Goal: Information Seeking & Learning: Learn about a topic

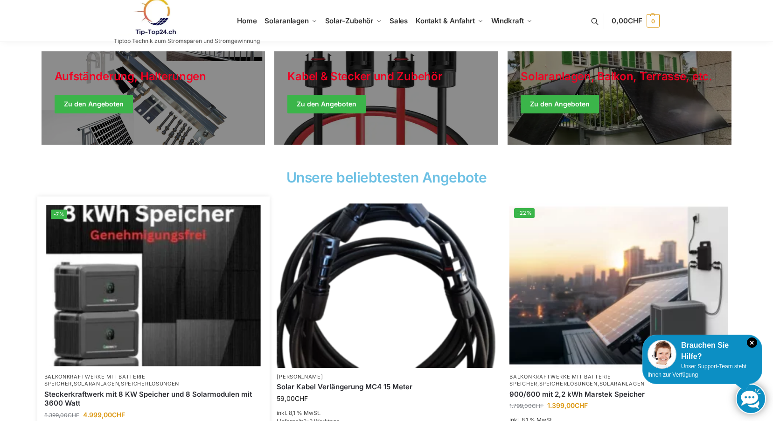
scroll to position [187, 0]
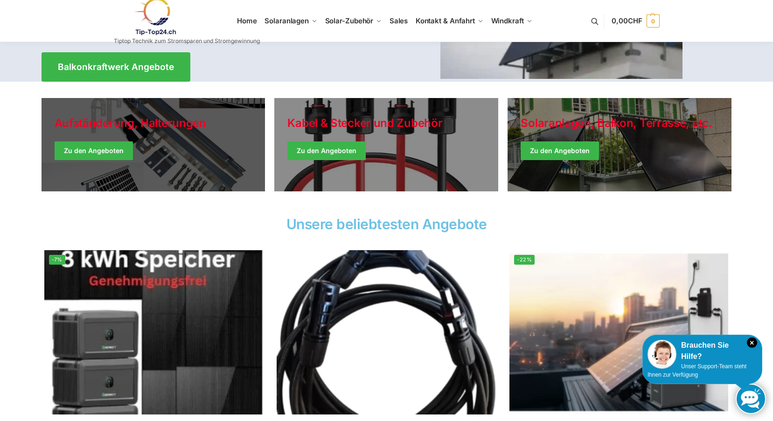
click at [106, 152] on link "Holiday Style" at bounding box center [154, 144] width 224 height 93
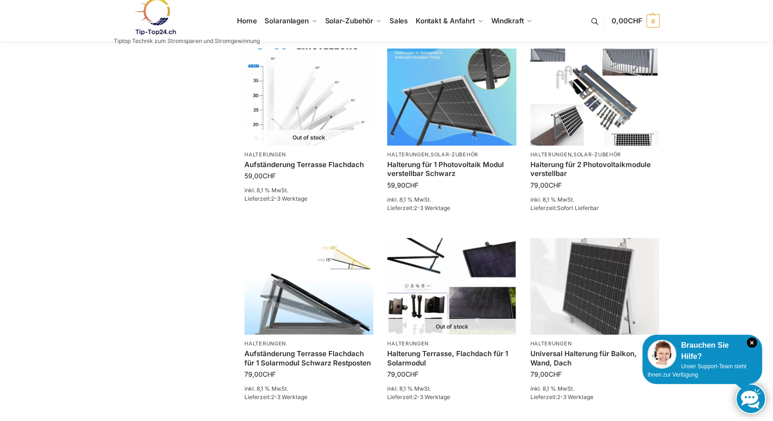
scroll to position [700, 0]
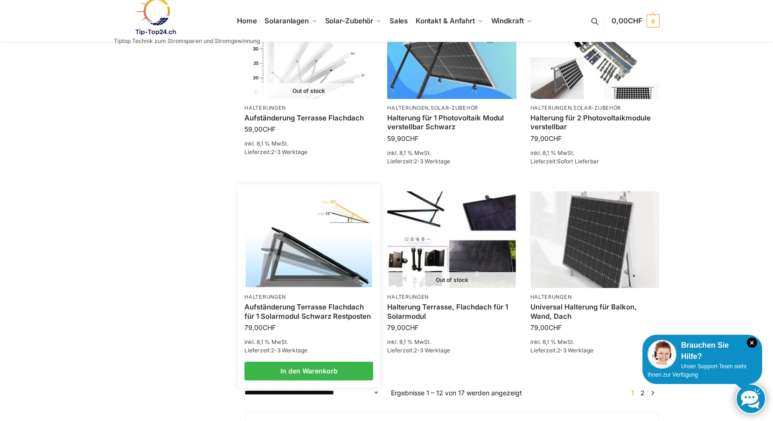
click at [289, 229] on img at bounding box center [309, 239] width 126 height 95
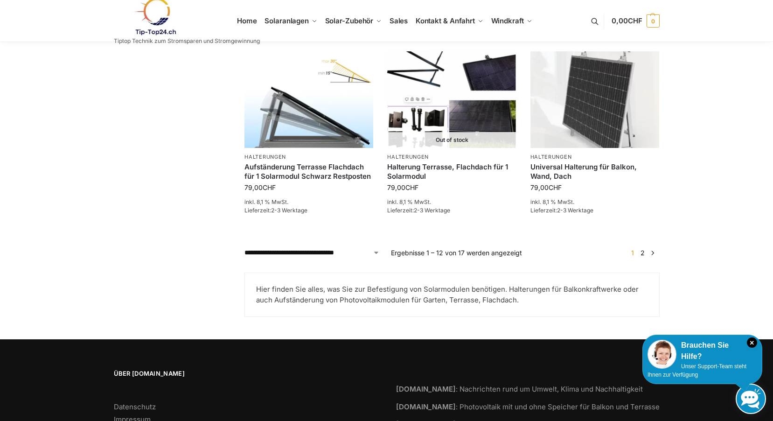
scroll to position [746, 0]
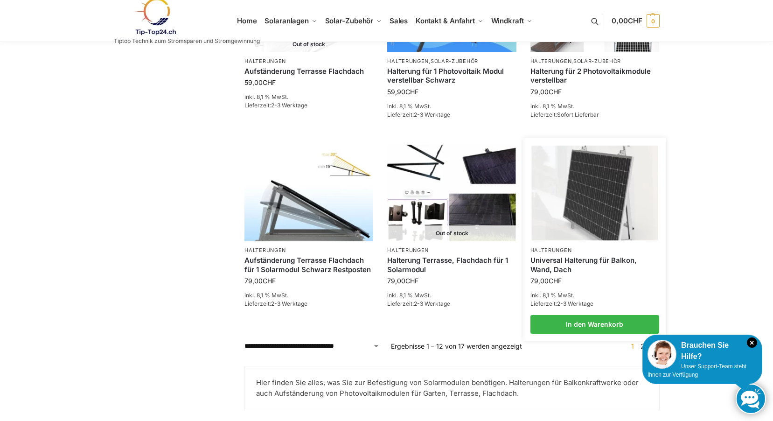
click at [601, 176] on img at bounding box center [594, 193] width 126 height 95
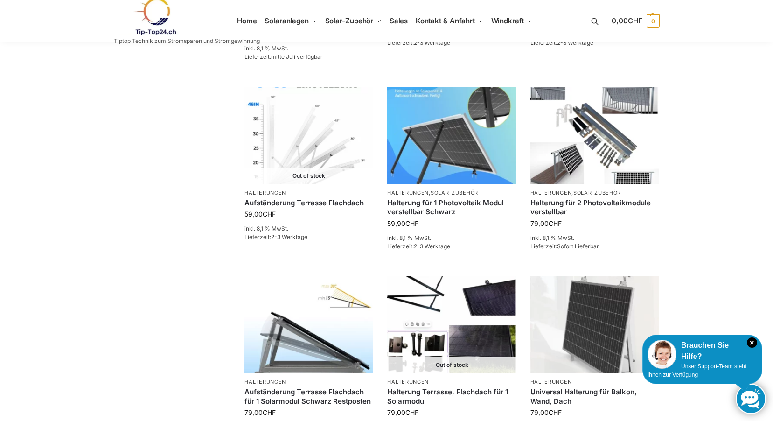
scroll to position [661, 0]
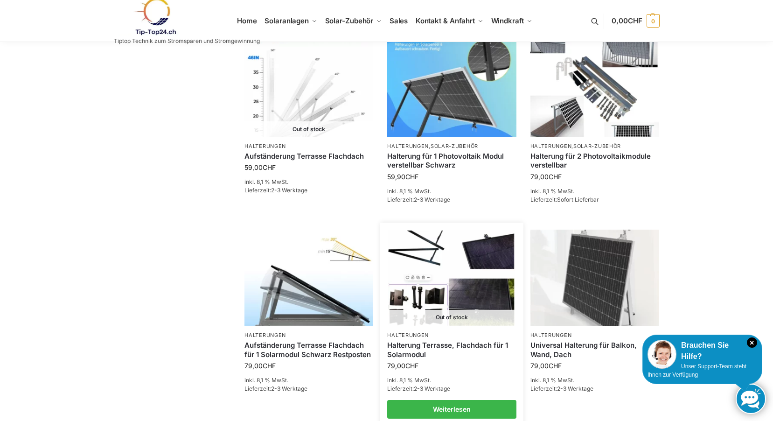
click at [455, 250] on img at bounding box center [452, 277] width 126 height 95
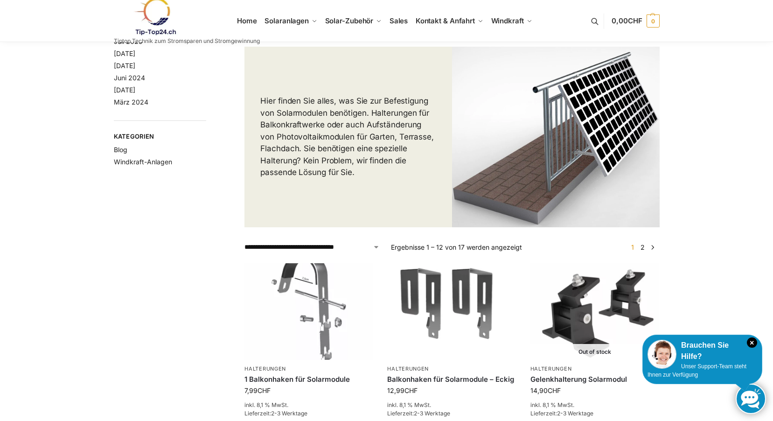
scroll to position [0, 0]
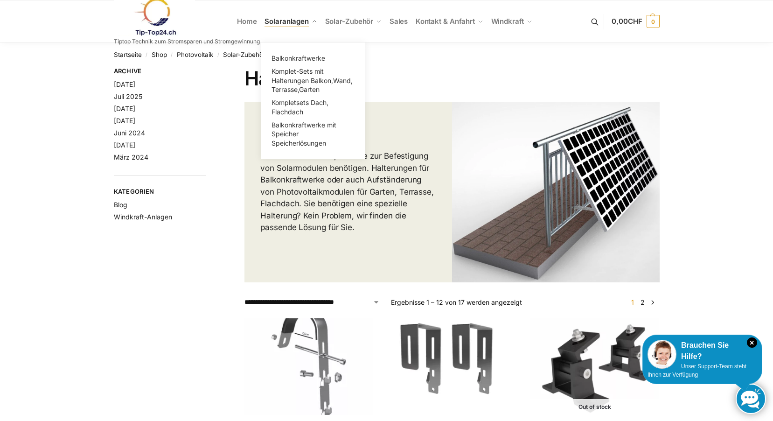
click at [284, 18] on span "Solaranlagen" at bounding box center [286, 21] width 44 height 9
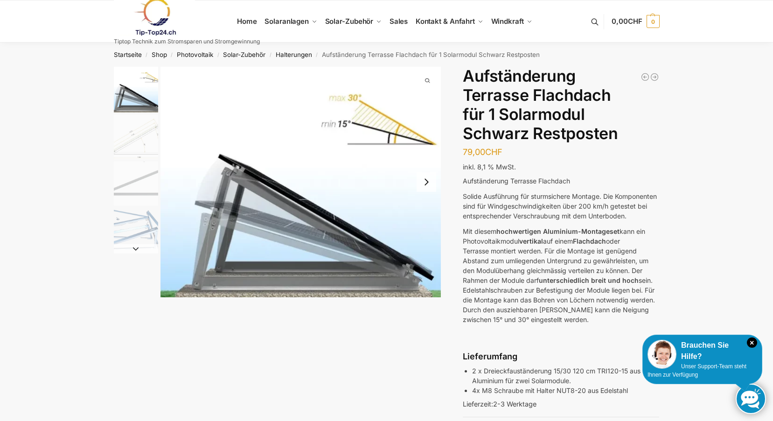
click at [373, 185] on img "1 / 4" at bounding box center [300, 182] width 281 height 230
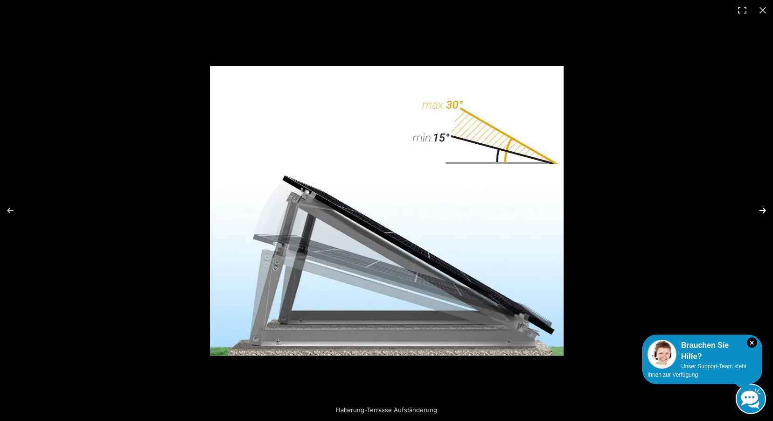
click at [760, 206] on button "Next (arrow right)" at bounding box center [756, 210] width 33 height 47
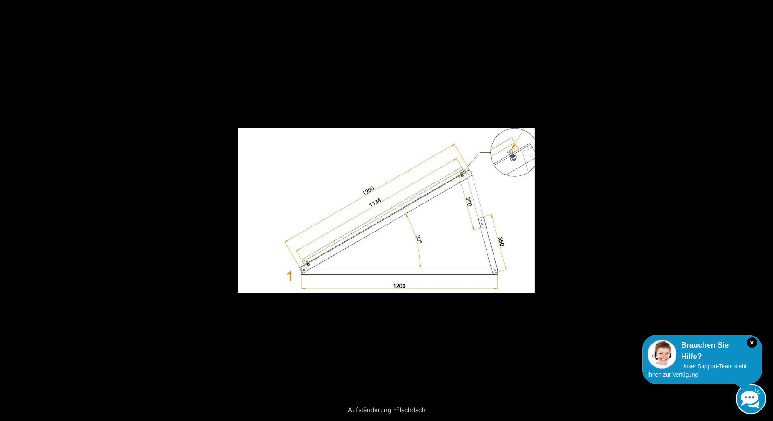
click at [760, 206] on button "Next (arrow right)" at bounding box center [756, 210] width 33 height 47
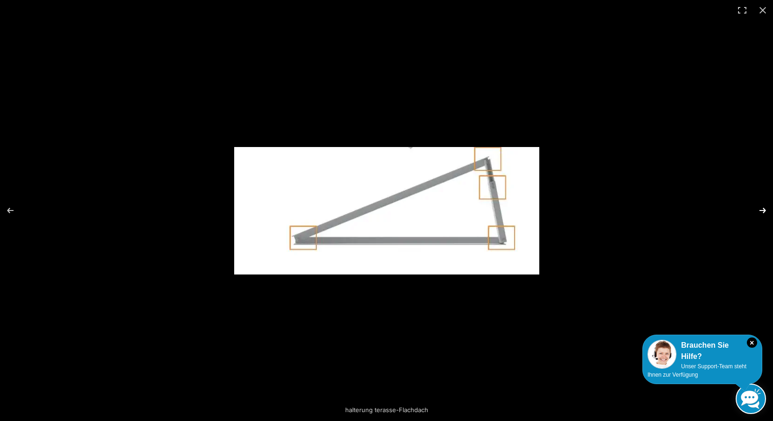
click at [763, 210] on button "Next (arrow right)" at bounding box center [756, 210] width 33 height 47
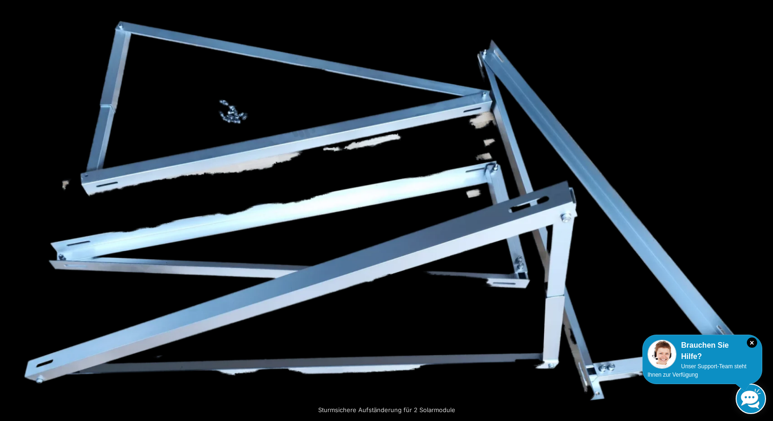
click at [766, 209] on button "Next (arrow right)" at bounding box center [756, 210] width 33 height 47
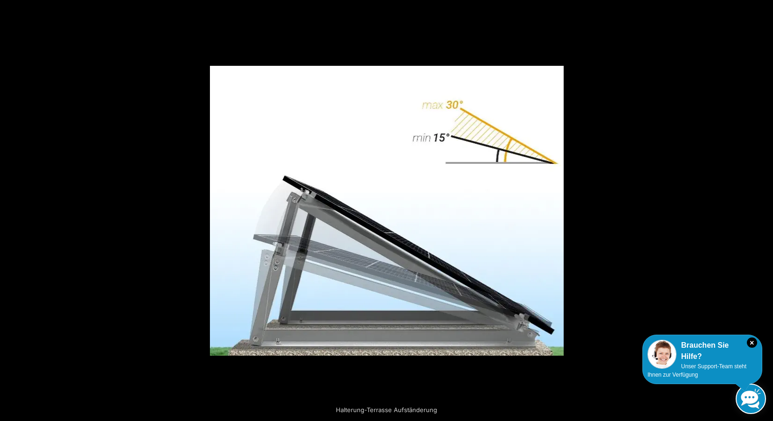
click at [766, 209] on button "Next (arrow right)" at bounding box center [756, 210] width 33 height 47
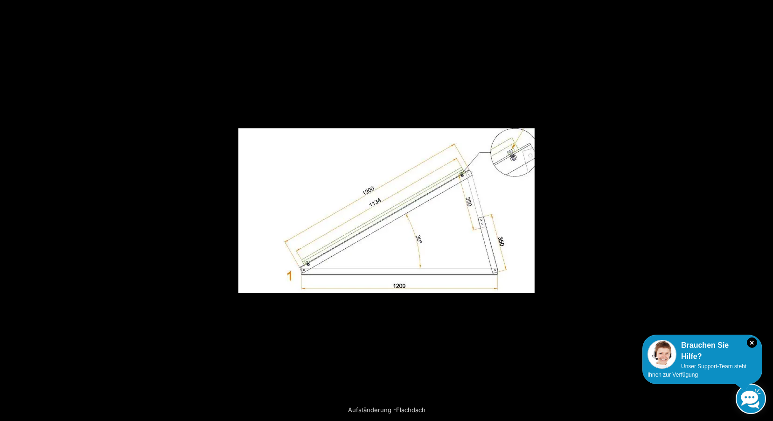
click at [766, 209] on button "Next (arrow right)" at bounding box center [756, 210] width 33 height 47
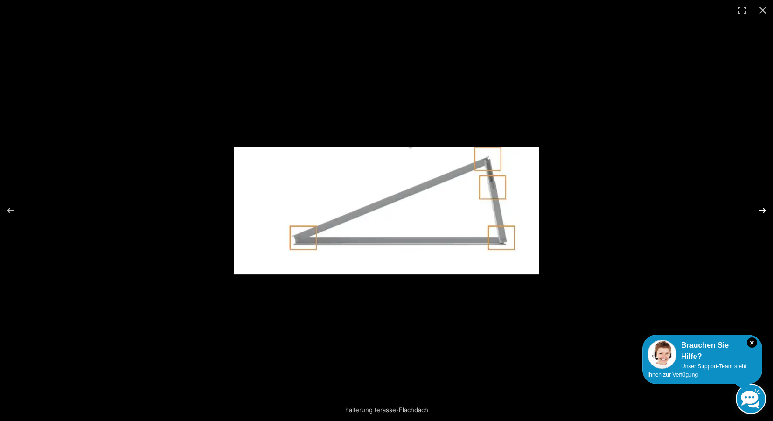
click at [766, 209] on button "Next (arrow right)" at bounding box center [756, 210] width 33 height 47
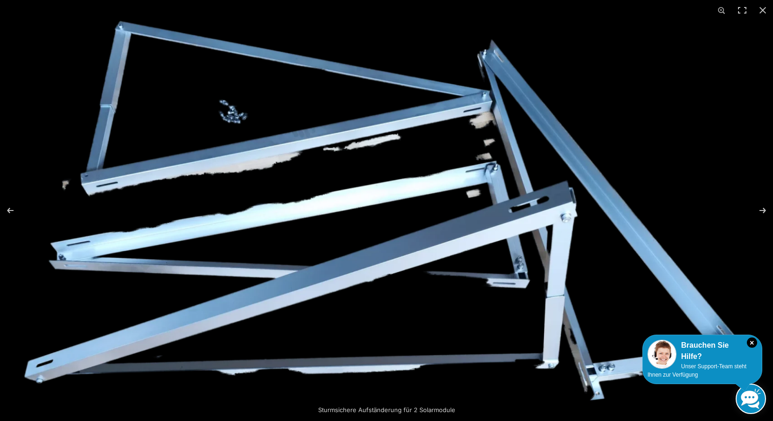
click at [699, 143] on img at bounding box center [386, 211] width 725 height 380
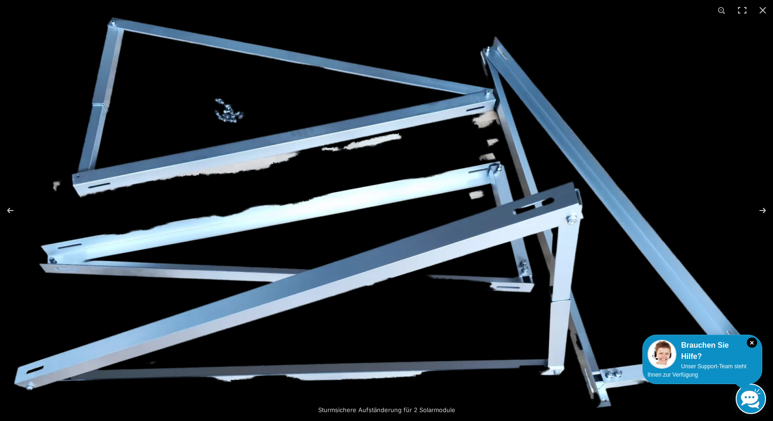
click at [669, 110] on img at bounding box center [387, 212] width 746 height 391
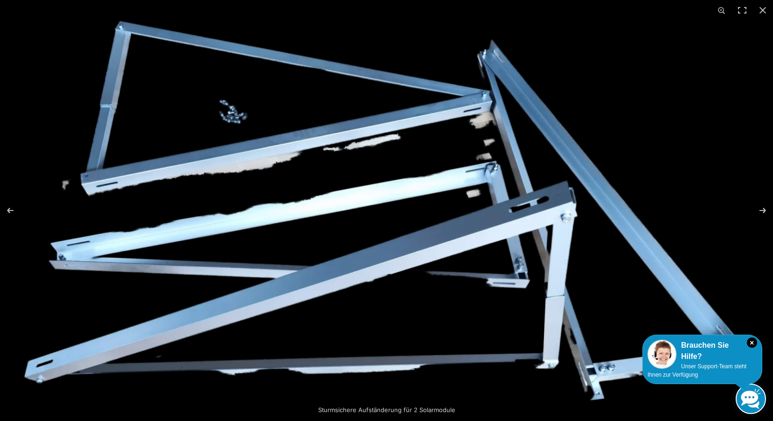
click at [669, 110] on img at bounding box center [386, 211] width 725 height 380
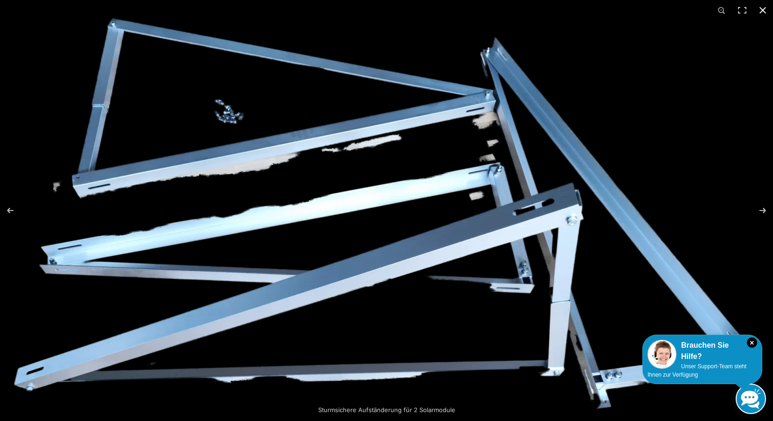
click at [759, 9] on button "Close (Esc)" at bounding box center [762, 10] width 21 height 21
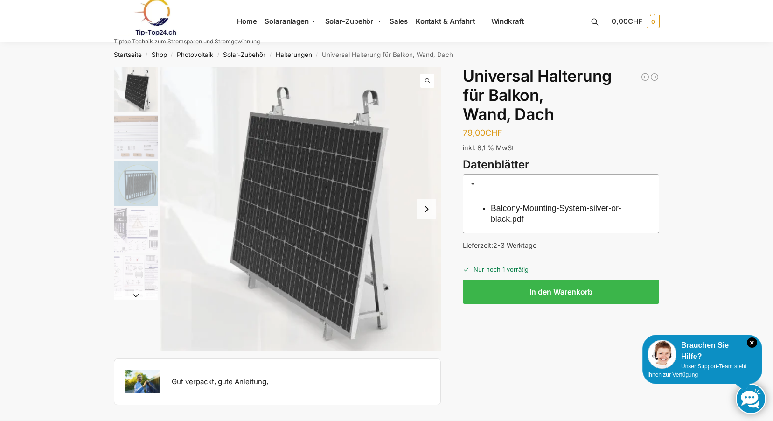
click at [429, 209] on button "Next slide" at bounding box center [427, 209] width 20 height 20
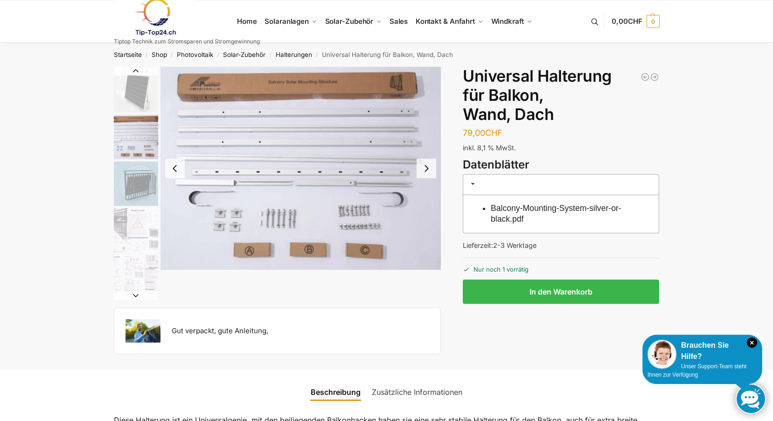
click at [429, 209] on img "2 / 5" at bounding box center [300, 168] width 281 height 203
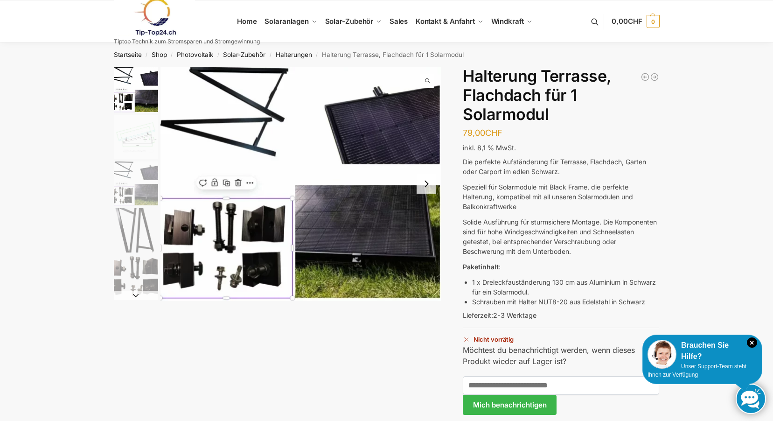
click at [427, 183] on button "Next slide" at bounding box center [427, 184] width 20 height 20
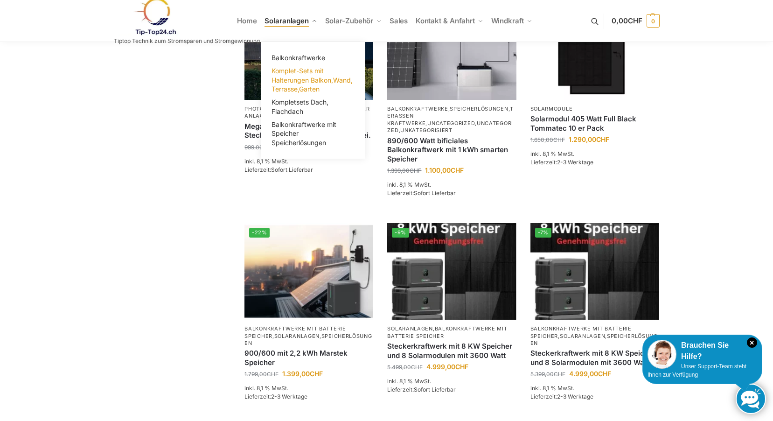
scroll to position [746, 0]
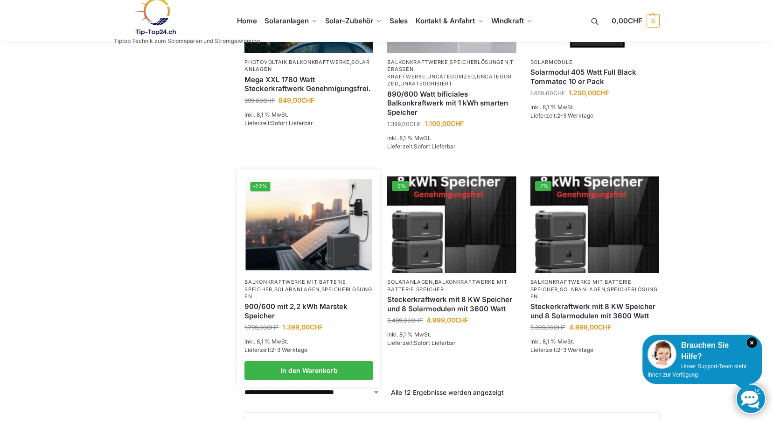
click at [306, 212] on img at bounding box center [309, 224] width 126 height 95
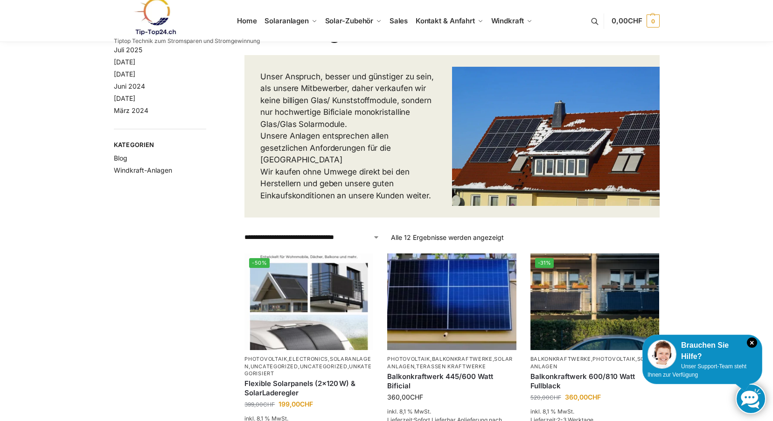
scroll to position [0, 0]
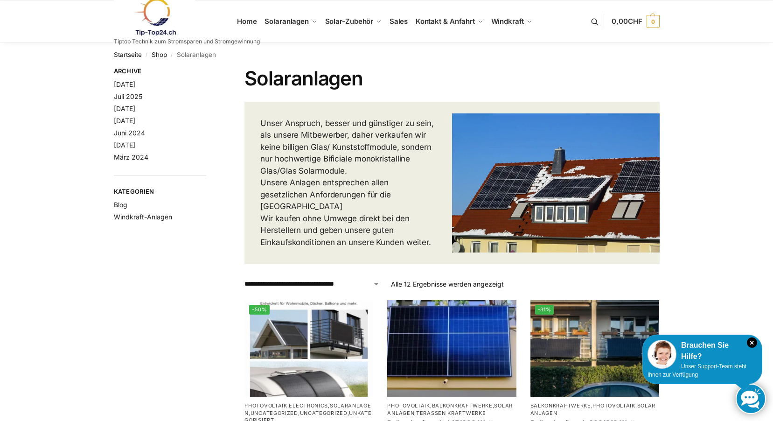
click at [250, 21] on link at bounding box center [187, 17] width 146 height 38
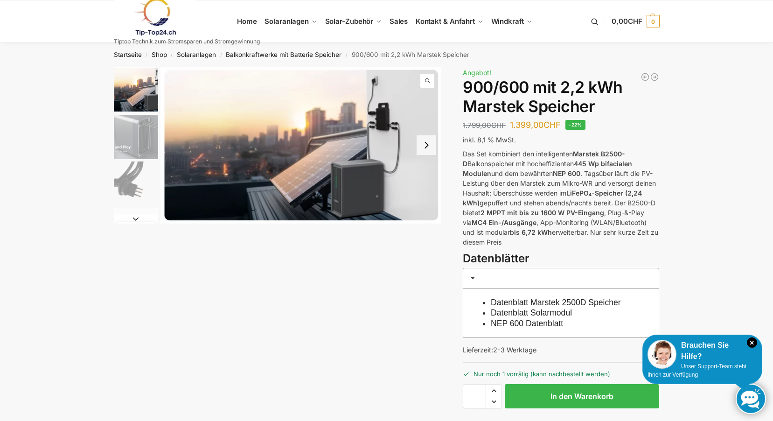
click at [531, 300] on link "Datenblatt Marstek 2500D Speicher" at bounding box center [556, 302] width 130 height 9
click at [531, 310] on link "Datenblatt Solarmodul" at bounding box center [531, 312] width 81 height 9
click at [529, 322] on link "NEP 600 Datenblatt" at bounding box center [527, 323] width 72 height 9
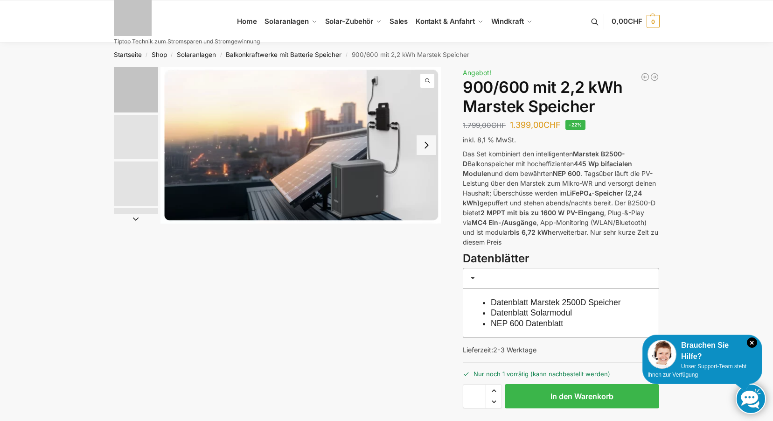
click at [536, 311] on link "Datenblatt Solarmodul" at bounding box center [531, 312] width 81 height 9
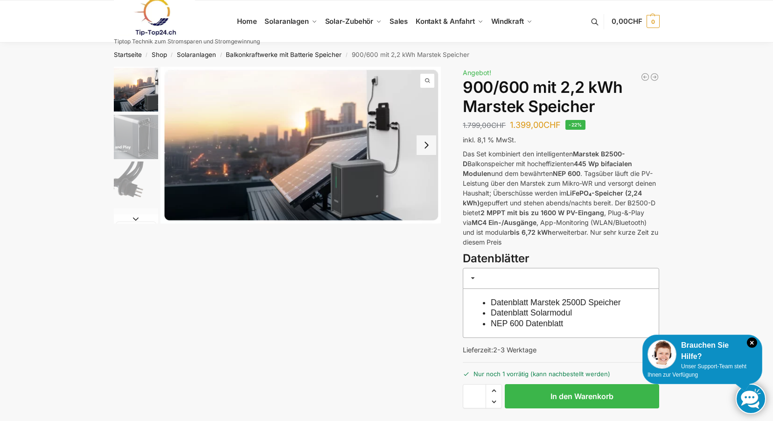
click at [425, 145] on button "Next slide" at bounding box center [427, 145] width 20 height 20
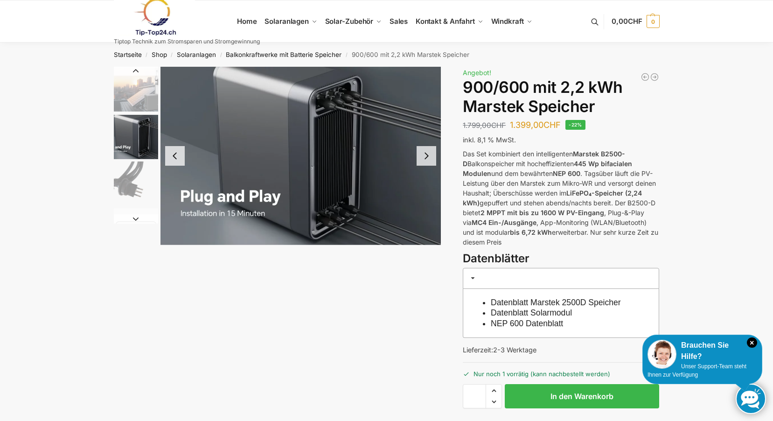
click at [424, 149] on button "Next slide" at bounding box center [427, 156] width 20 height 20
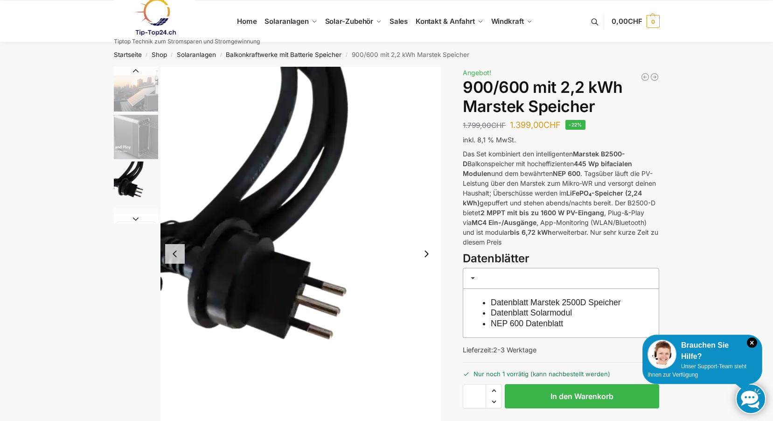
click at [422, 253] on button "Next slide" at bounding box center [427, 254] width 20 height 20
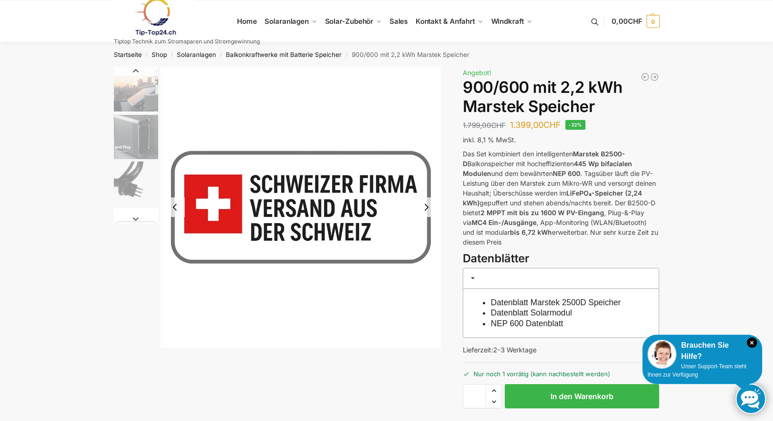
click at [427, 203] on button "Next slide" at bounding box center [427, 207] width 20 height 20
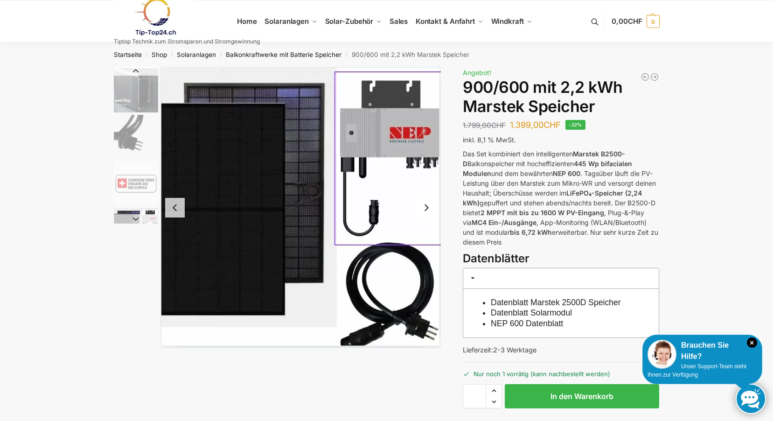
click at [427, 203] on button "Next slide" at bounding box center [427, 208] width 20 height 20
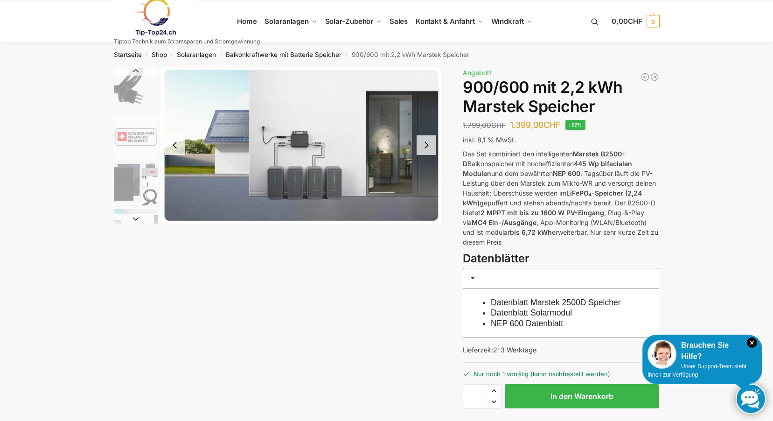
click at [428, 147] on button "Next slide" at bounding box center [427, 145] width 20 height 20
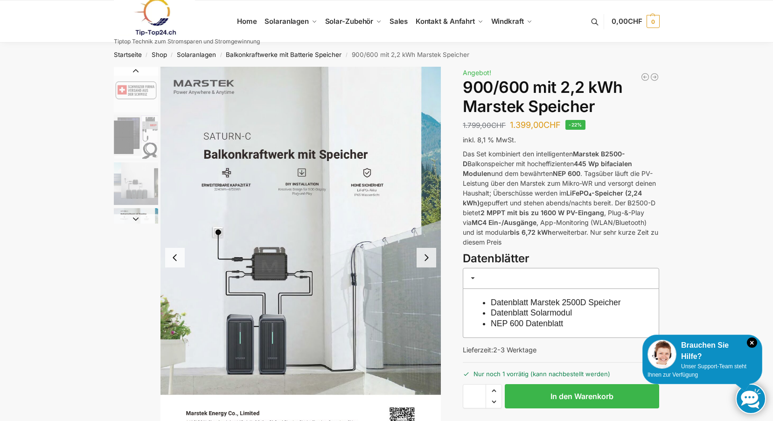
click at [426, 254] on button "Next slide" at bounding box center [427, 258] width 20 height 20
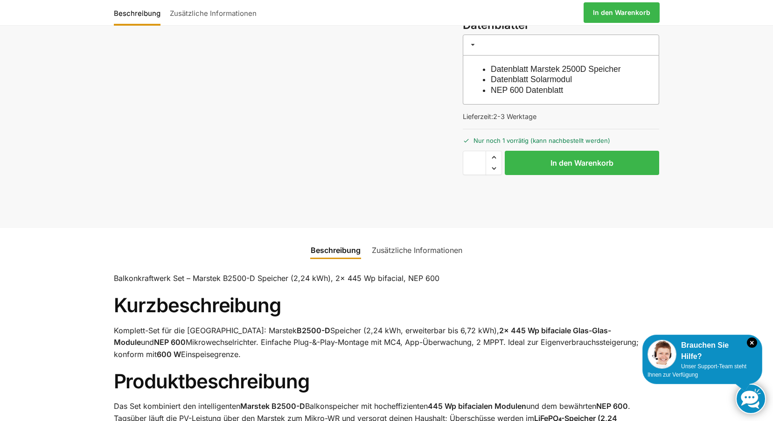
scroll to position [327, 0]
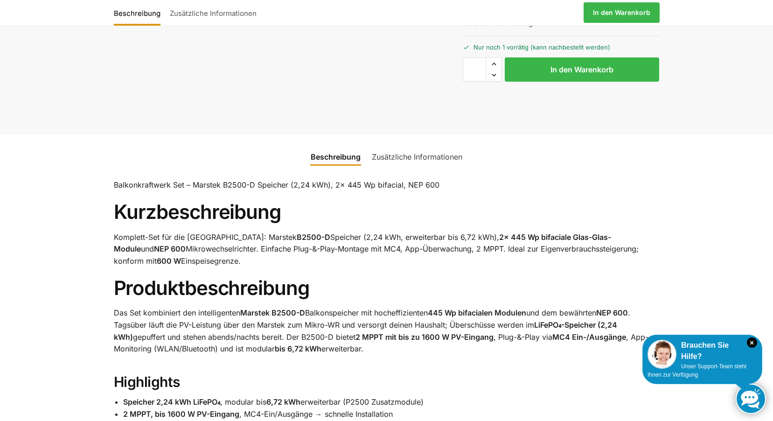
click at [410, 155] on link "Zusätzliche Informationen" at bounding box center [417, 157] width 102 height 22
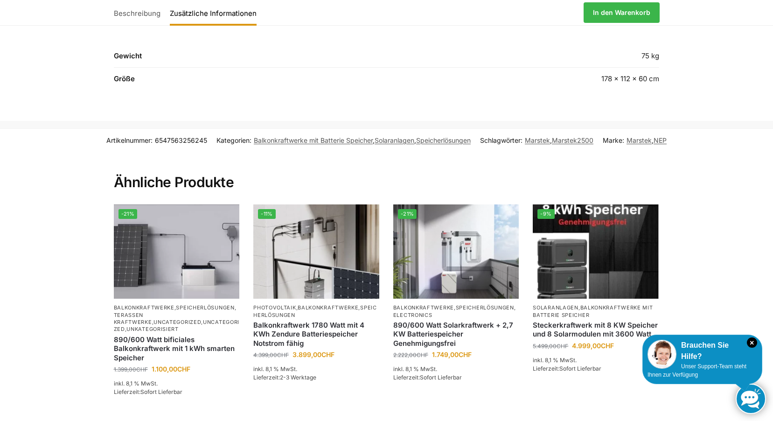
scroll to position [373, 0]
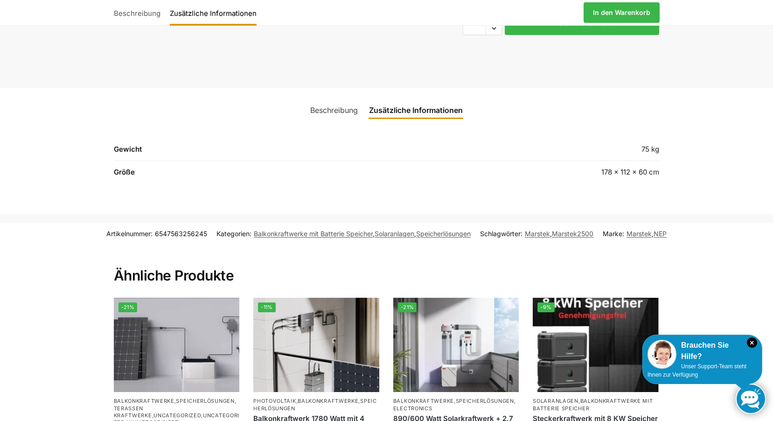
click at [328, 109] on link "Beschreibung" at bounding box center [334, 110] width 59 height 22
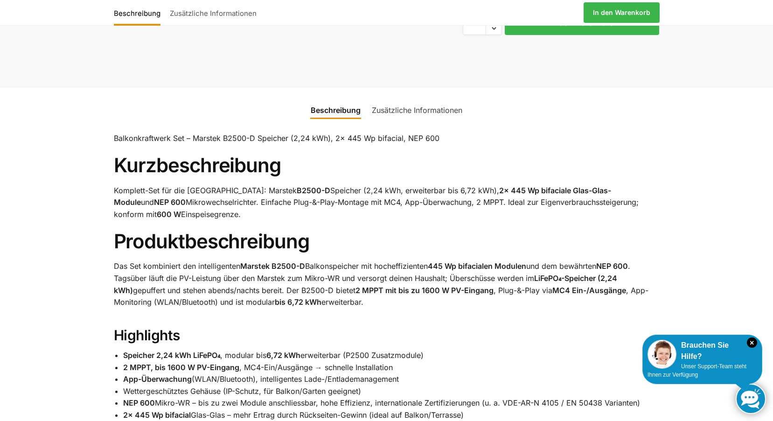
click at [399, 108] on link "Zusätzliche Informationen" at bounding box center [417, 110] width 102 height 22
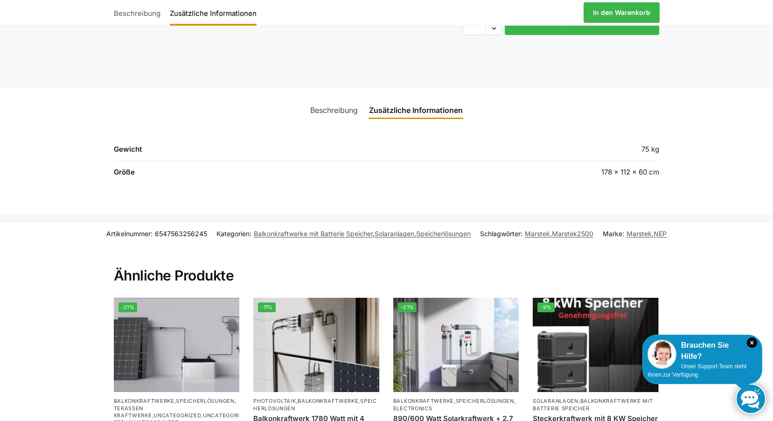
click at [328, 110] on link "Beschreibung" at bounding box center [334, 110] width 59 height 22
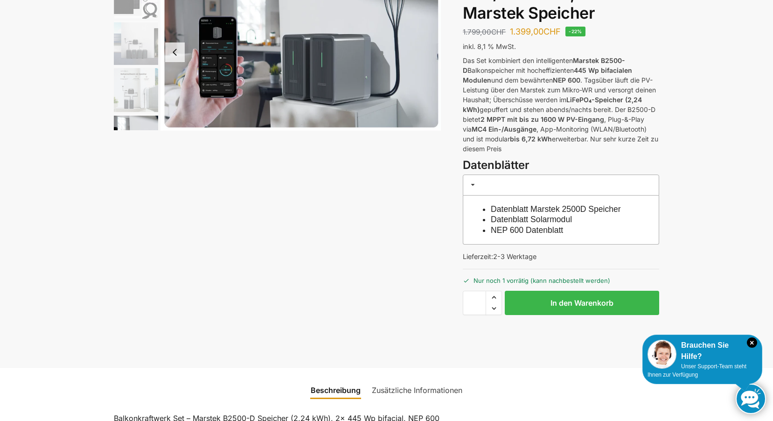
scroll to position [0, 0]
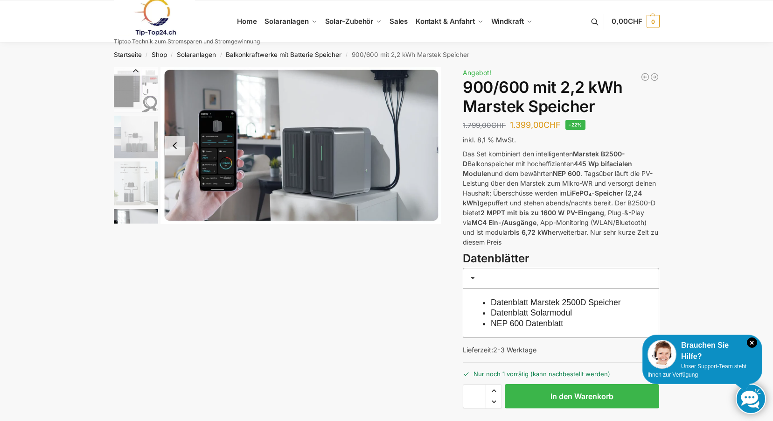
click at [145, 84] on img "5 / 8" at bounding box center [136, 90] width 44 height 44
click at [133, 70] on button "Previous slide" at bounding box center [136, 70] width 44 height 9
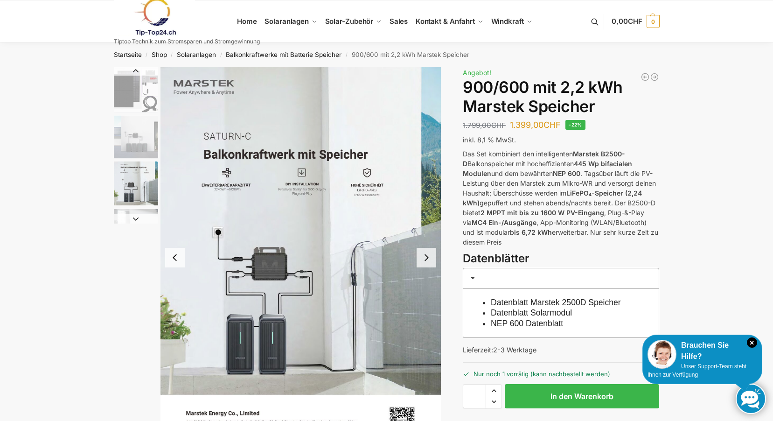
click at [133, 70] on button "Previous slide" at bounding box center [136, 70] width 44 height 9
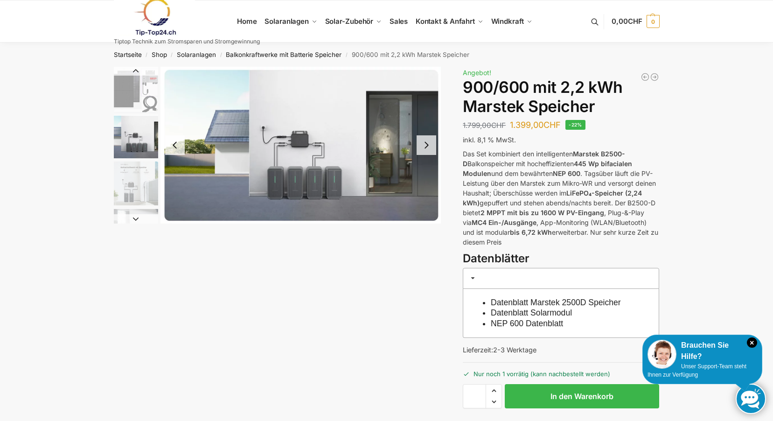
click at [133, 70] on button "Previous slide" at bounding box center [136, 70] width 44 height 9
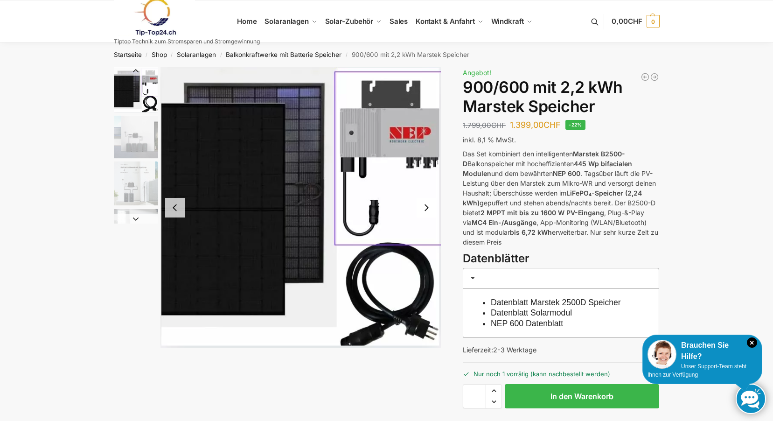
click at [133, 70] on button "Previous slide" at bounding box center [136, 70] width 44 height 9
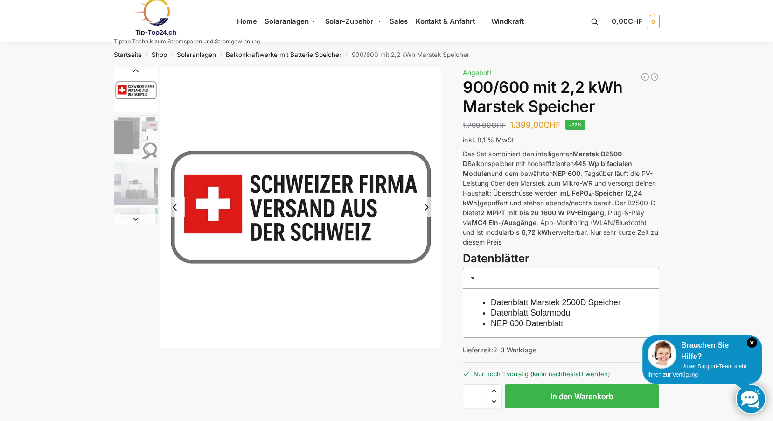
click at [133, 70] on button "Previous slide" at bounding box center [136, 70] width 44 height 9
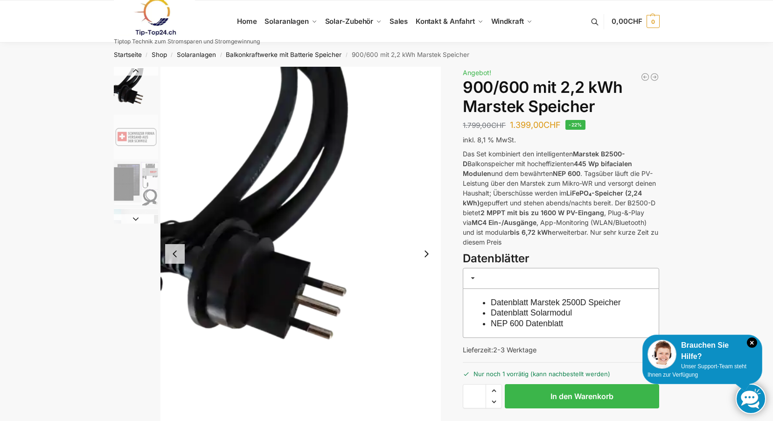
click at [133, 70] on button "Previous slide" at bounding box center [136, 70] width 44 height 9
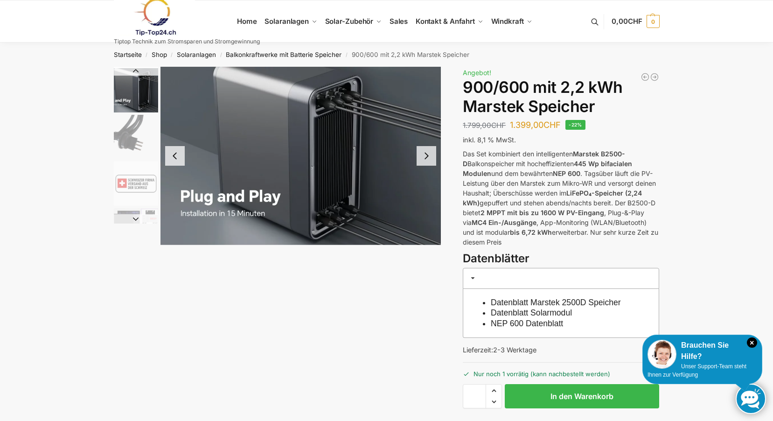
click at [133, 70] on button "Previous slide" at bounding box center [136, 70] width 44 height 9
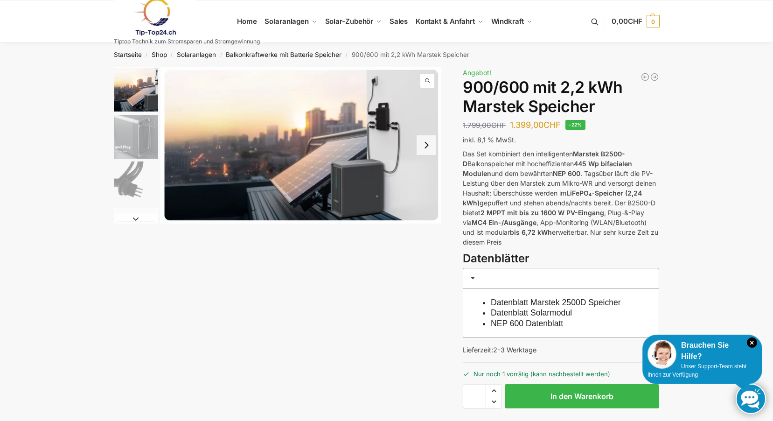
click at [133, 70] on img "1 / 8" at bounding box center [136, 90] width 44 height 46
click at [428, 82] on span "1 / 8" at bounding box center [427, 81] width 14 height 14
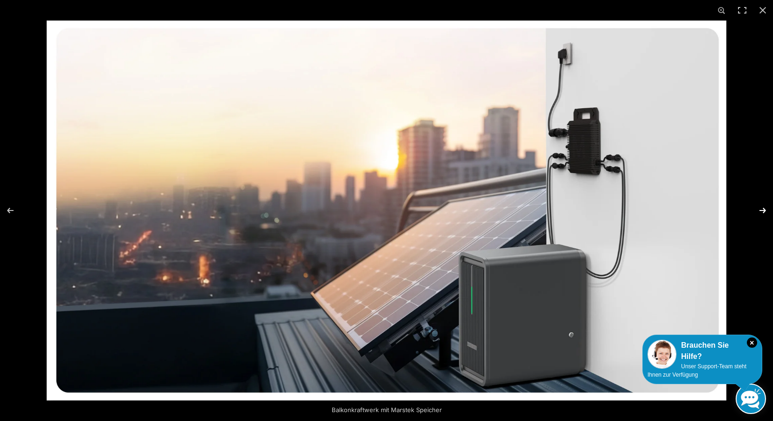
click at [763, 207] on button "Next (arrow right)" at bounding box center [756, 210] width 33 height 47
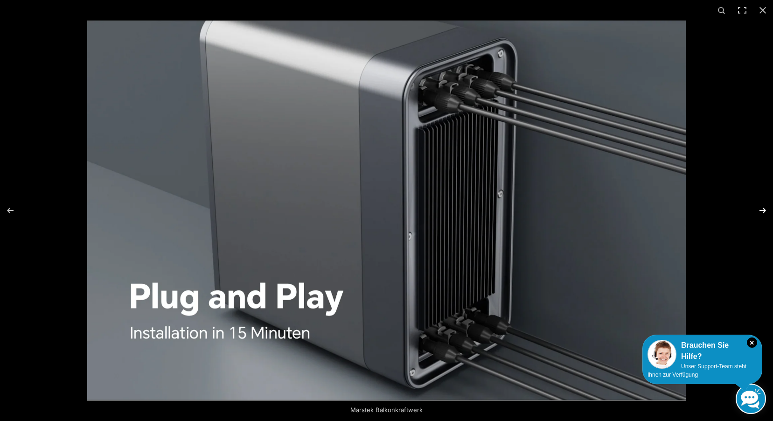
click at [763, 207] on button "Next (arrow right)" at bounding box center [756, 210] width 33 height 47
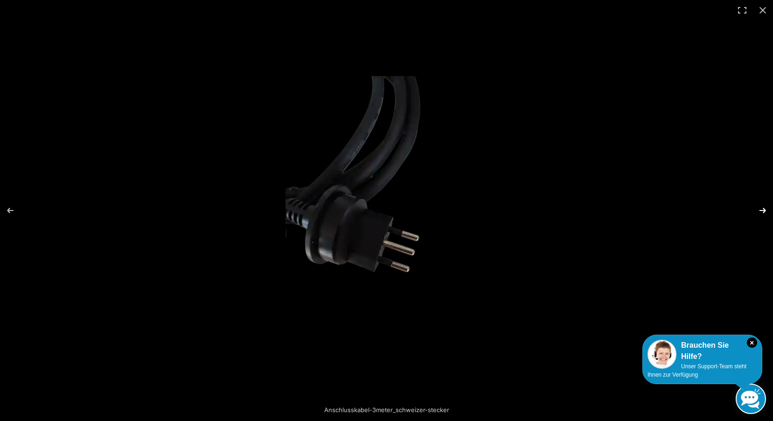
click at [763, 207] on button "Next (arrow right)" at bounding box center [756, 210] width 33 height 47
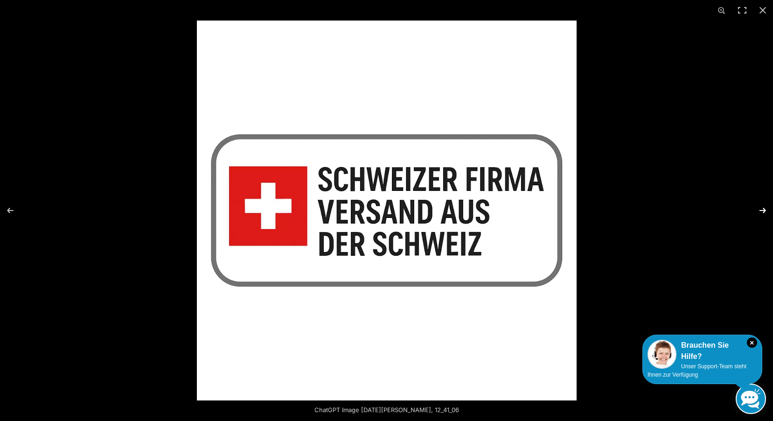
click at [763, 207] on button "Next (arrow right)" at bounding box center [756, 210] width 33 height 47
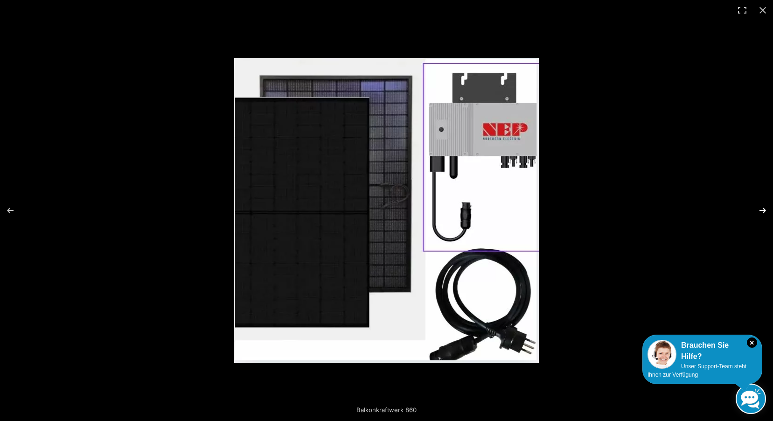
click at [763, 207] on button "Next (arrow right)" at bounding box center [756, 210] width 33 height 47
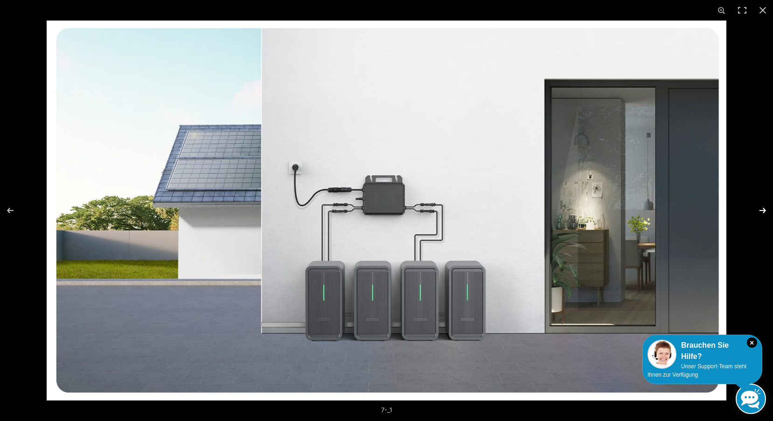
click at [763, 207] on button "Next (arrow right)" at bounding box center [756, 210] width 33 height 47
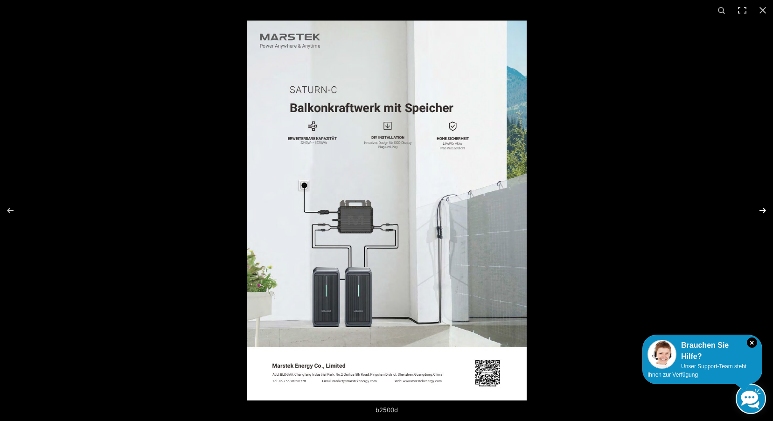
click at [763, 207] on button "Next (arrow right)" at bounding box center [756, 210] width 33 height 47
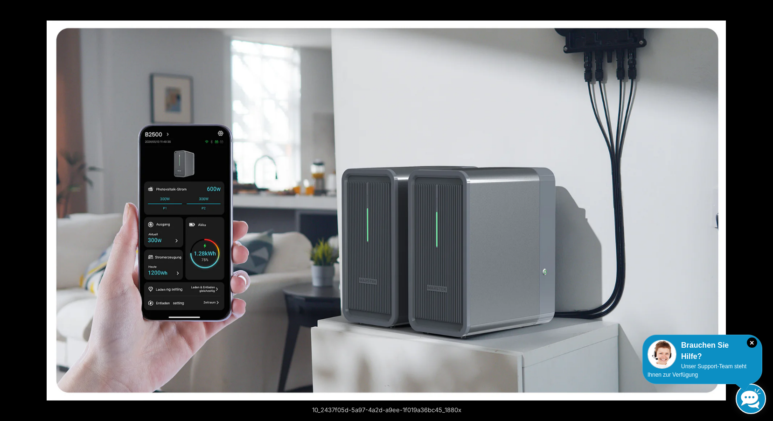
click at [763, 207] on button "Next (arrow right)" at bounding box center [756, 210] width 33 height 47
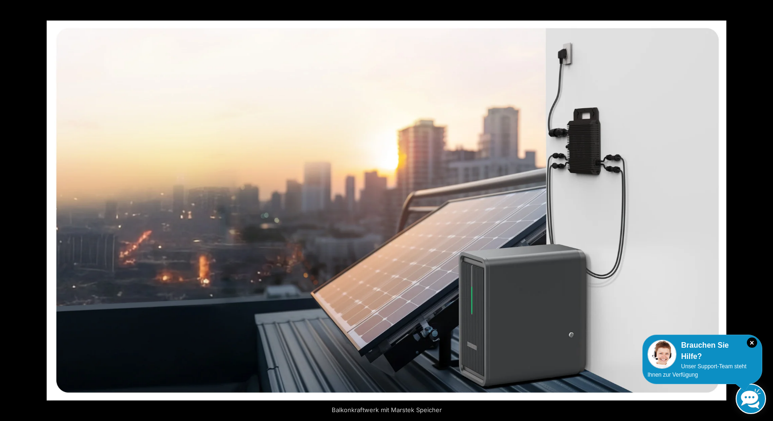
click at [763, 207] on button "Next (arrow right)" at bounding box center [756, 210] width 33 height 47
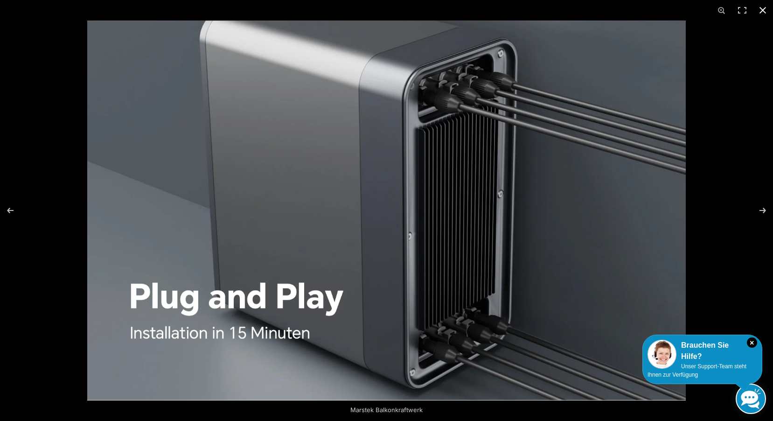
click at [716, 114] on div at bounding box center [473, 231] width 773 height 421
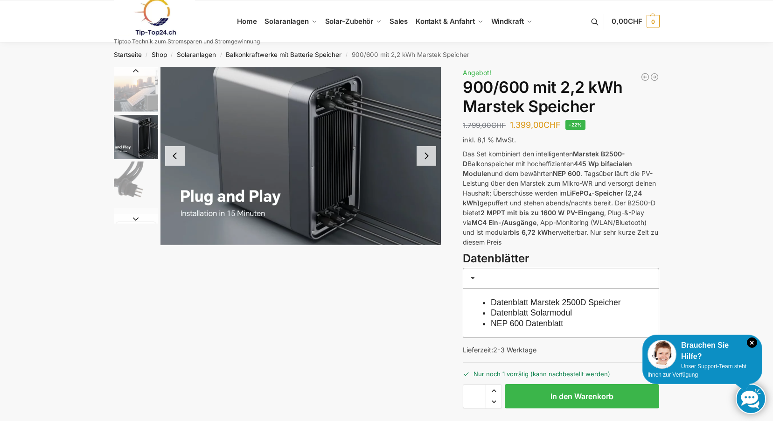
drag, startPoint x: 743, startPoint y: 1, endPoint x: 365, endPoint y: 289, distance: 475.3
click at [365, 289] on div "Marstek Balkonkraftwerk Beschreibung Zusätzliche Informationen 1.799,00 CHF Urs…" at bounding box center [386, 264] width 585 height 394
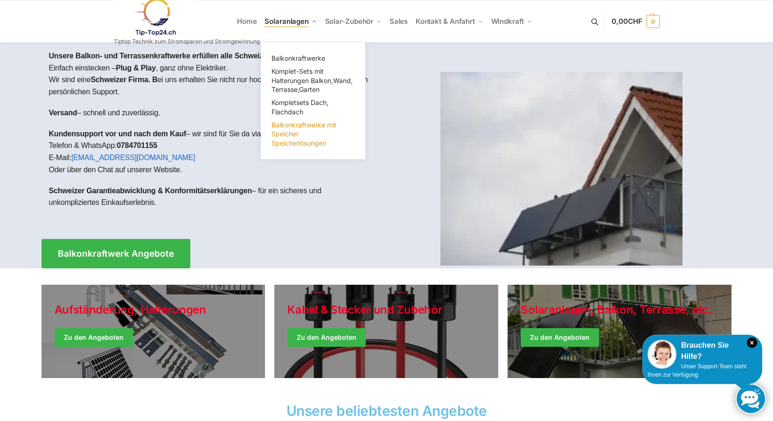
click at [297, 132] on span "Balkonkraftwerke mit Speicher Speicherlösungen" at bounding box center [303, 134] width 65 height 26
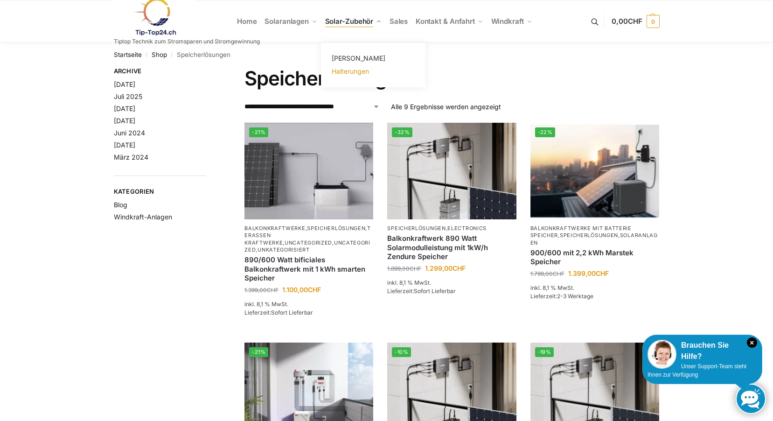
click at [348, 71] on span "Halterungen" at bounding box center [350, 71] width 37 height 8
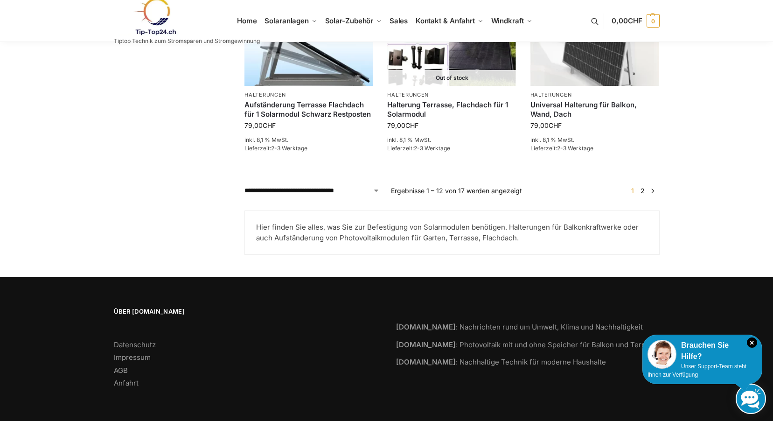
scroll to position [808, 0]
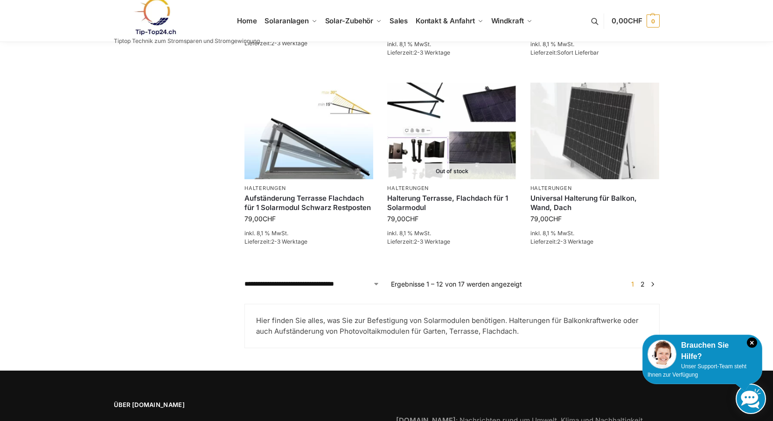
click at [643, 282] on link "2" at bounding box center [642, 284] width 9 height 8
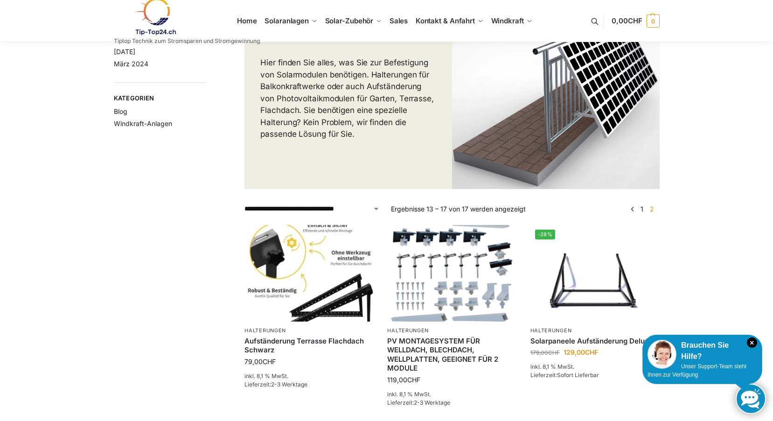
scroll to position [140, 0]
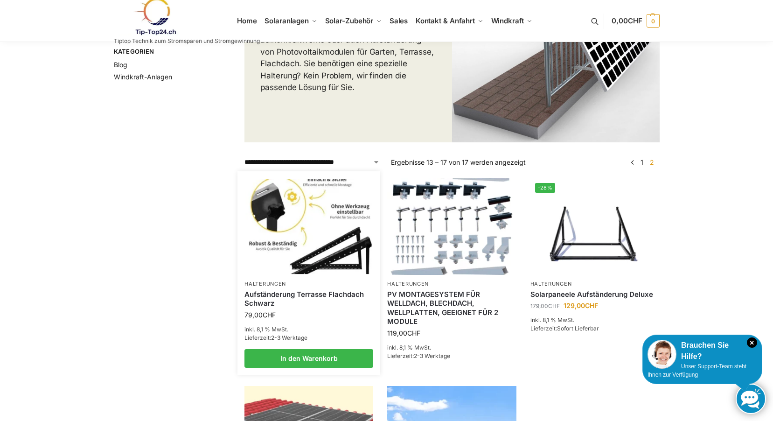
click at [288, 223] on img at bounding box center [309, 226] width 126 height 95
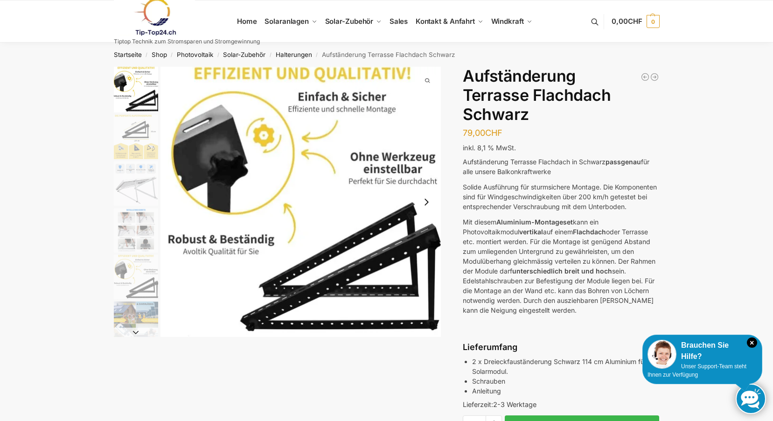
click at [355, 206] on img "1 / 6" at bounding box center [300, 202] width 281 height 270
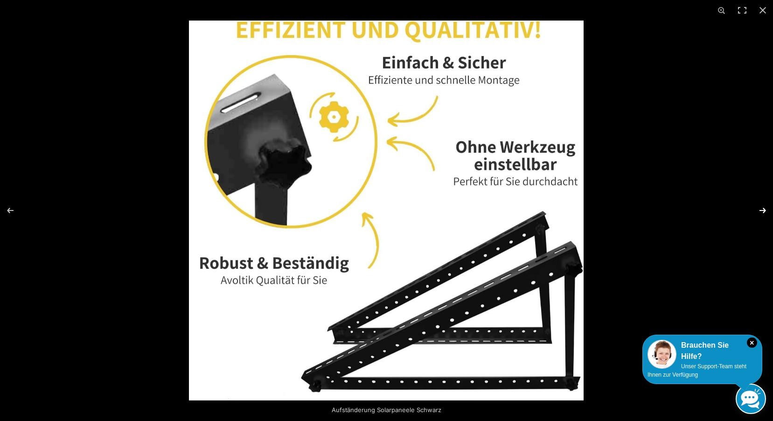
click at [762, 209] on button "Next (arrow right)" at bounding box center [756, 210] width 33 height 47
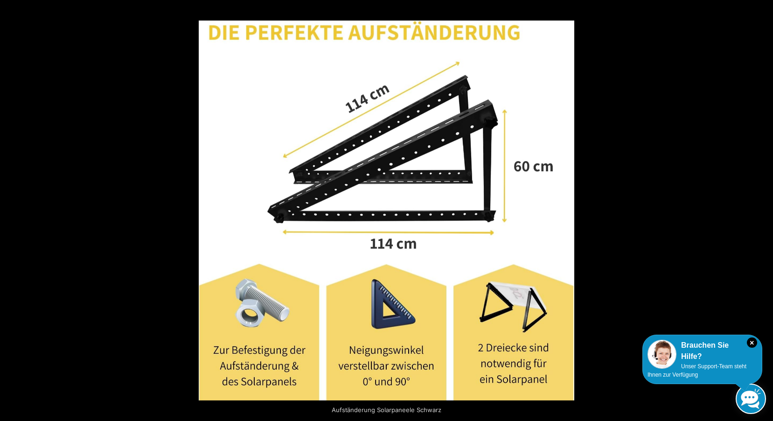
click at [762, 209] on button "Next (arrow right)" at bounding box center [756, 210] width 33 height 47
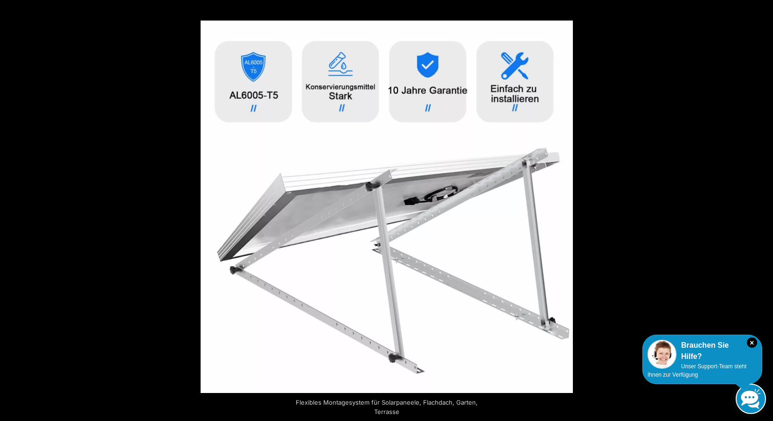
click at [762, 209] on button "Next (arrow right)" at bounding box center [756, 210] width 33 height 47
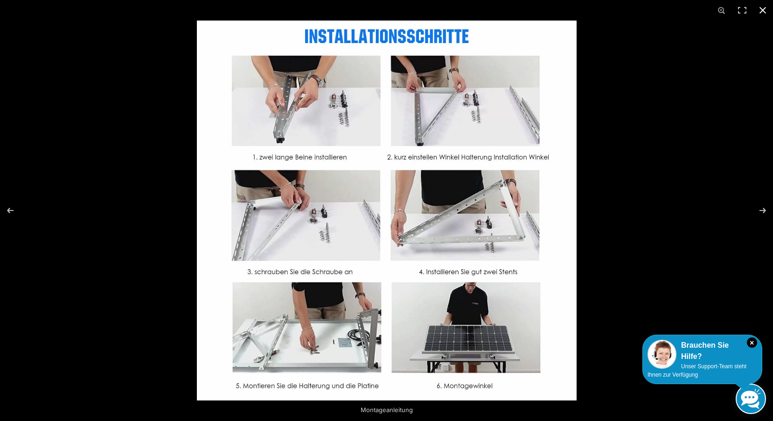
click at [670, 146] on div at bounding box center [583, 231] width 773 height 421
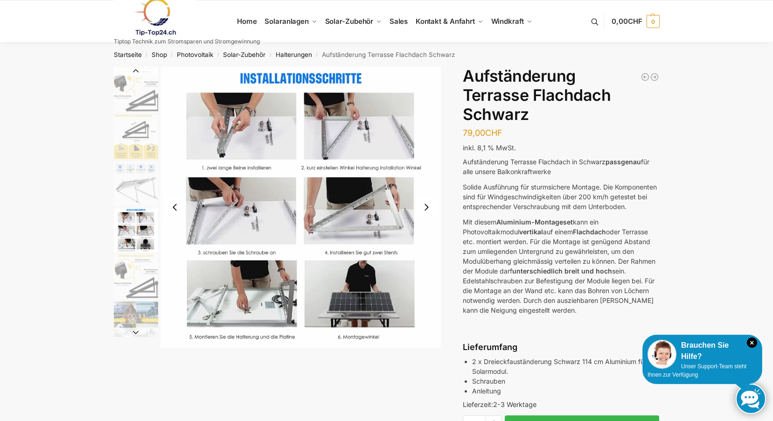
click at [237, 135] on img "4 / 6" at bounding box center [300, 207] width 281 height 281
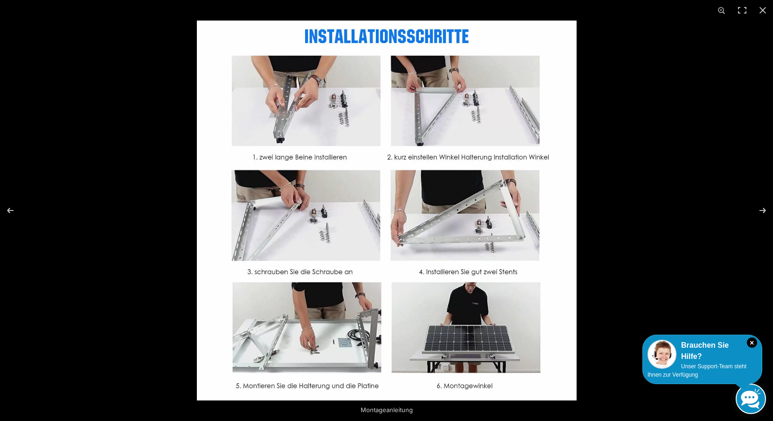
click at [318, 117] on img at bounding box center [387, 211] width 380 height 380
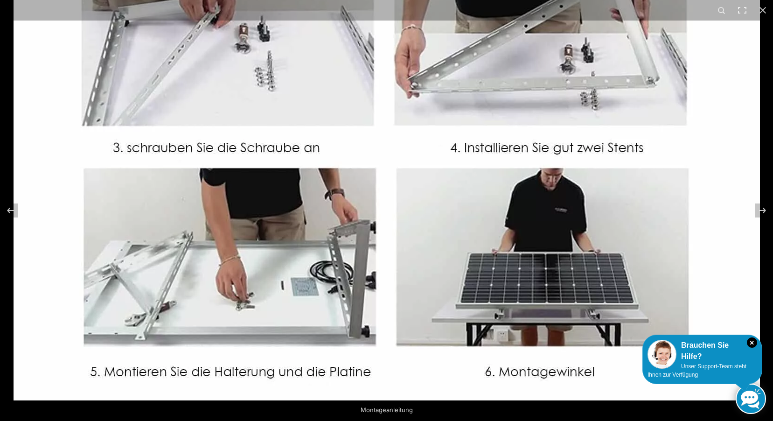
click at [745, 129] on img at bounding box center [387, 27] width 746 height 746
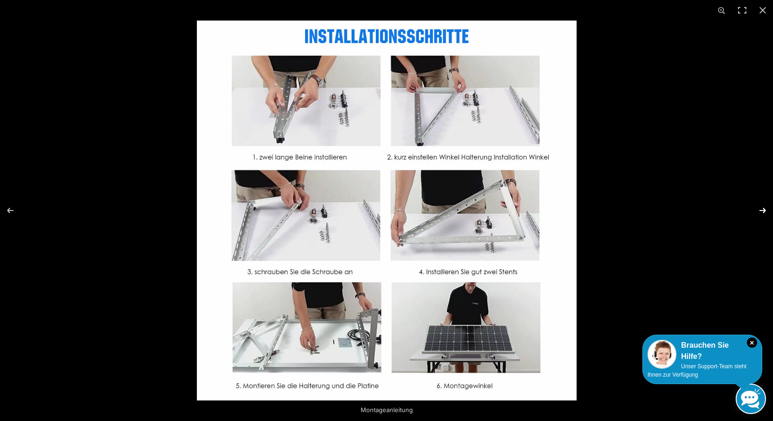
click at [763, 210] on button "Next (arrow right)" at bounding box center [756, 210] width 33 height 47
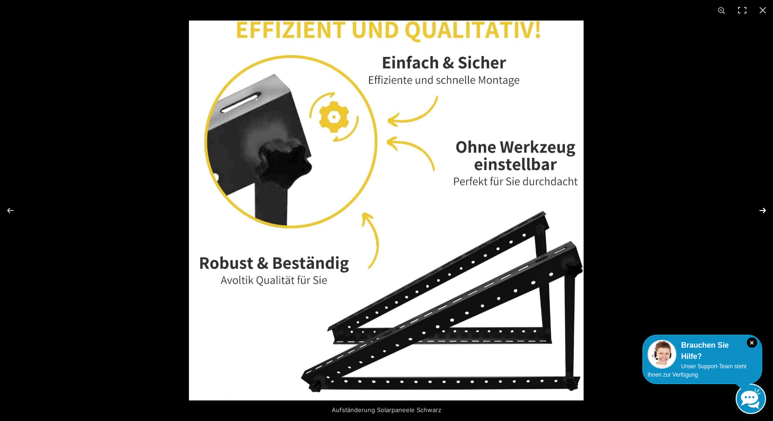
click at [763, 210] on button "Next (arrow right)" at bounding box center [756, 210] width 33 height 47
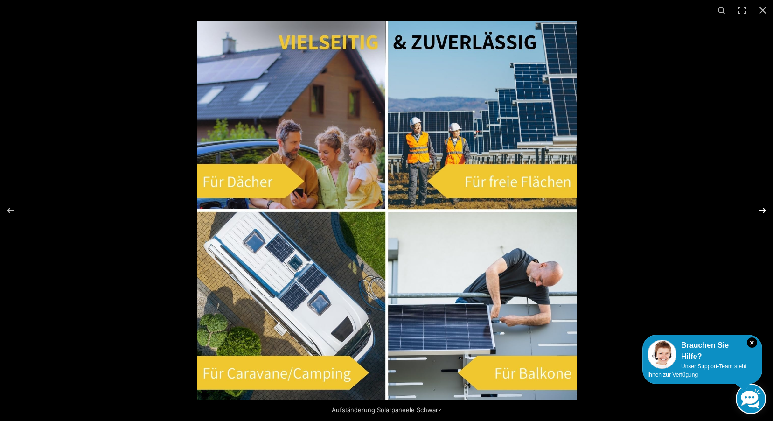
click at [763, 210] on button "Next (arrow right)" at bounding box center [756, 210] width 33 height 47
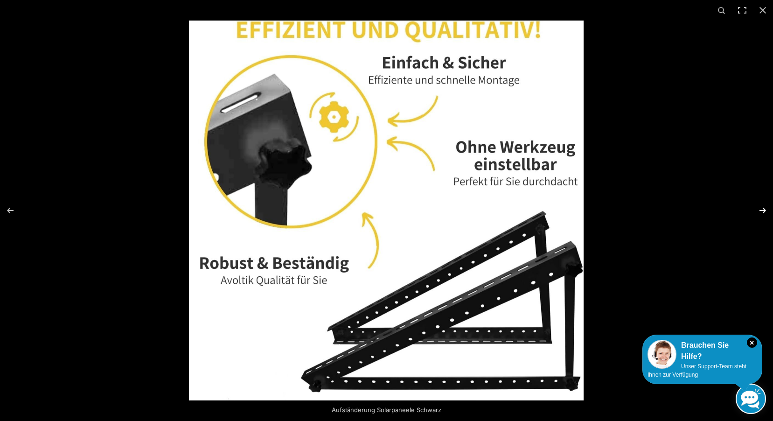
click at [763, 210] on button "Next (arrow right)" at bounding box center [756, 210] width 33 height 47
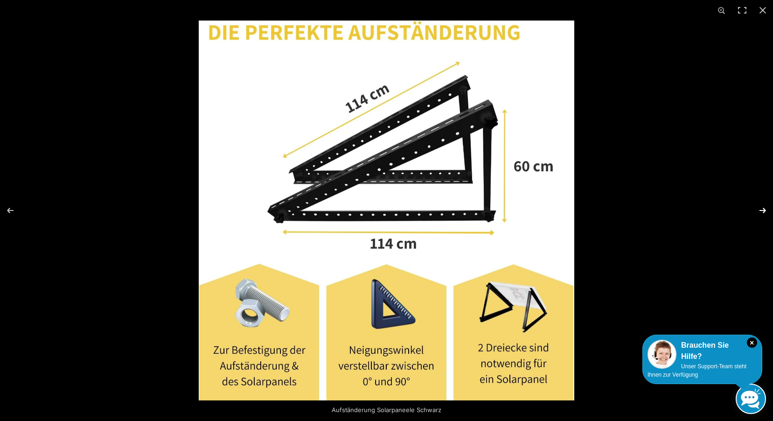
click at [763, 210] on button "Next (arrow right)" at bounding box center [756, 210] width 33 height 47
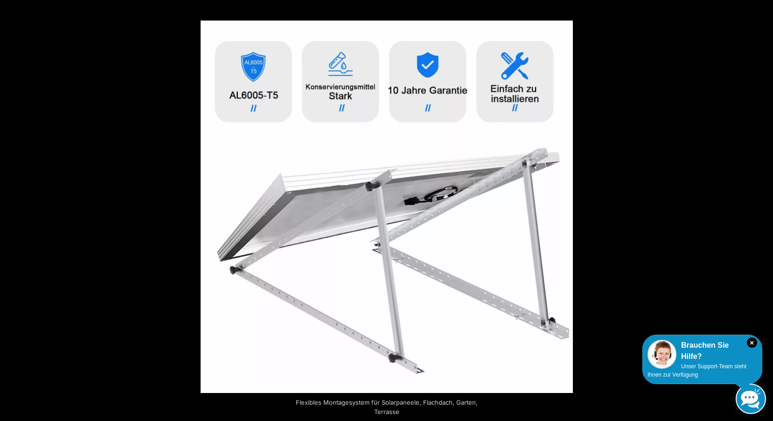
click at [763, 210] on button "Next (arrow right)" at bounding box center [756, 210] width 33 height 47
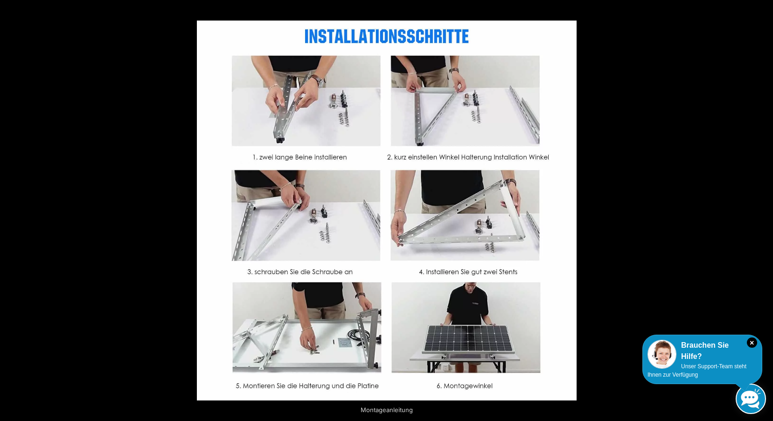
click at [763, 210] on button "Next (arrow right)" at bounding box center [756, 210] width 33 height 47
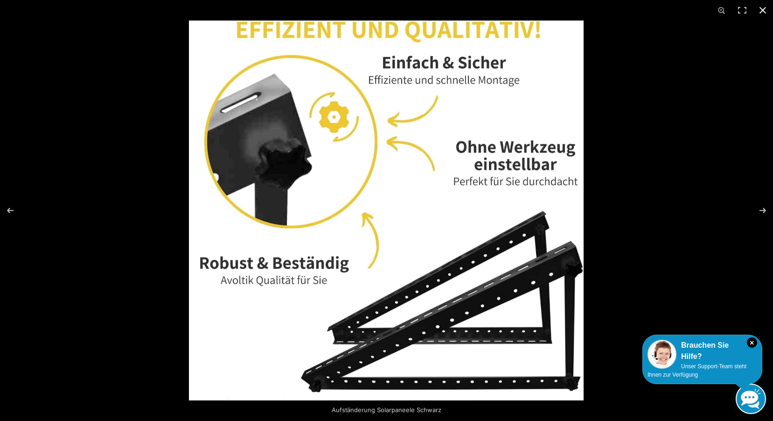
click at [699, 136] on div at bounding box center [575, 231] width 773 height 421
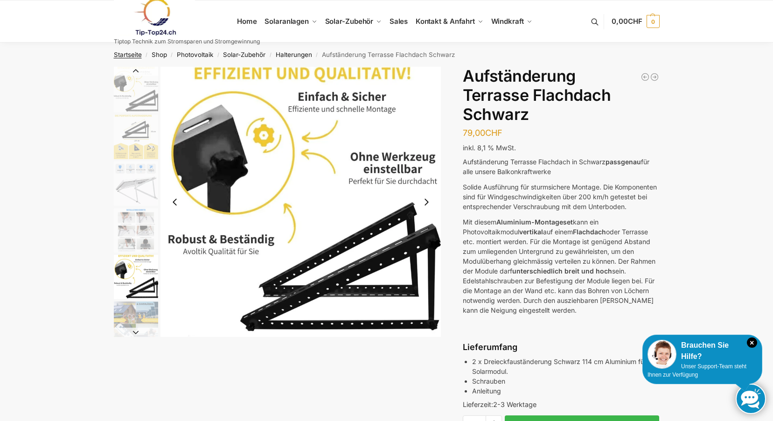
click at [134, 55] on link "Startseite" at bounding box center [128, 54] width 28 height 7
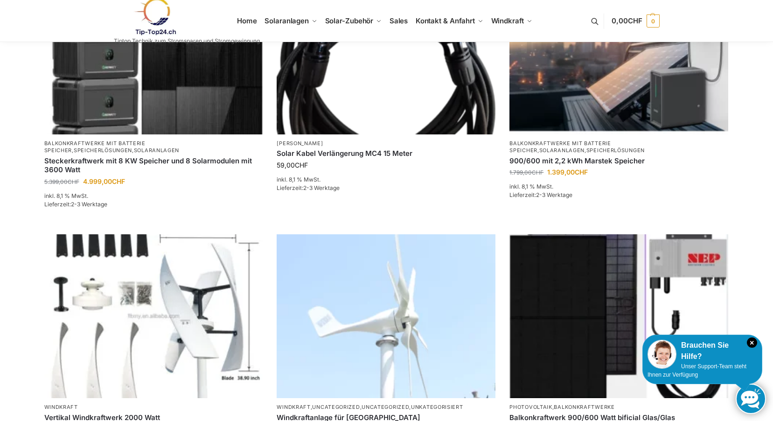
scroll to position [560, 0]
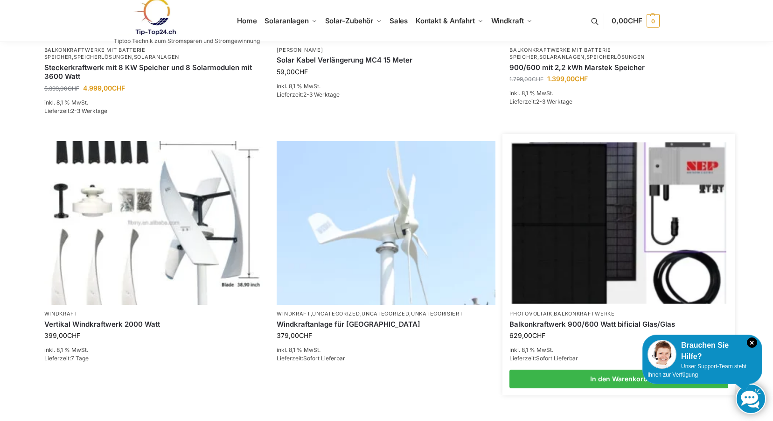
click at [612, 196] on img at bounding box center [619, 222] width 215 height 161
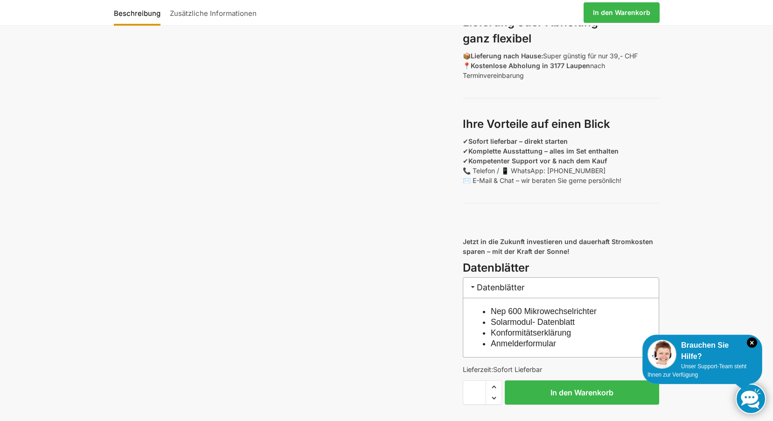
scroll to position [746, 0]
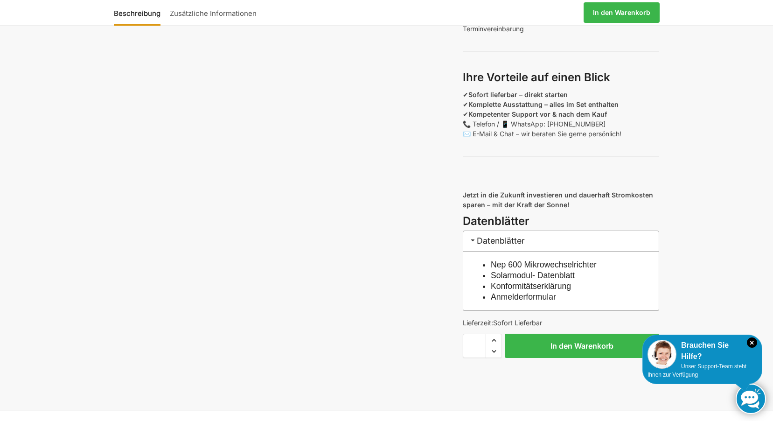
click at [533, 269] on link "Nep 600 Mikrowechselrichter" at bounding box center [544, 264] width 106 height 9
click at [518, 280] on link "Solarmodul- Datenblatt" at bounding box center [533, 275] width 84 height 9
click at [519, 291] on link "Konformitätserklärung" at bounding box center [531, 285] width 80 height 9
click at [520, 301] on link "Anmelderformular" at bounding box center [523, 296] width 65 height 9
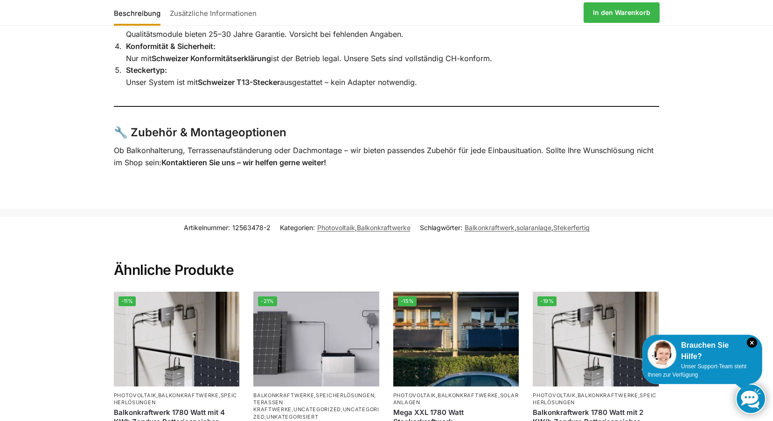
scroll to position [2099, 0]
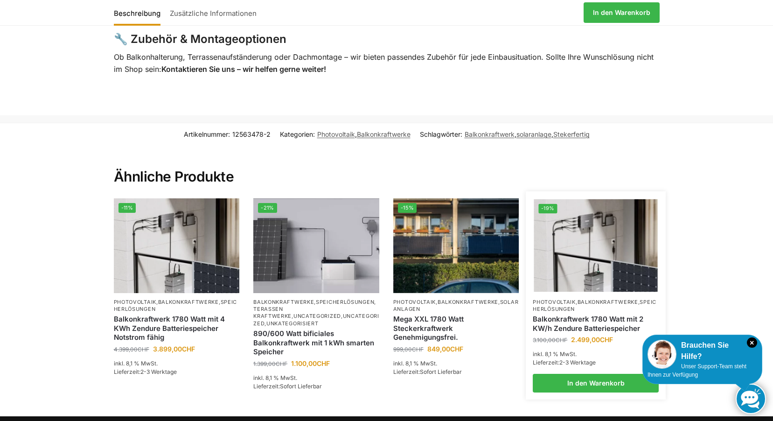
click at [601, 238] on img at bounding box center [596, 245] width 124 height 93
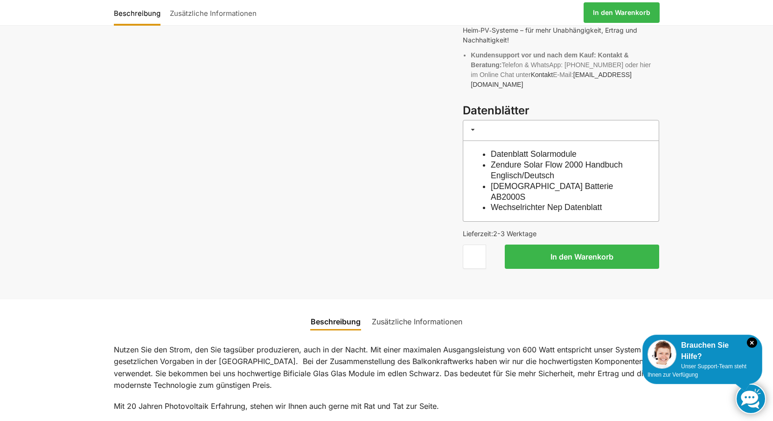
scroll to position [606, 0]
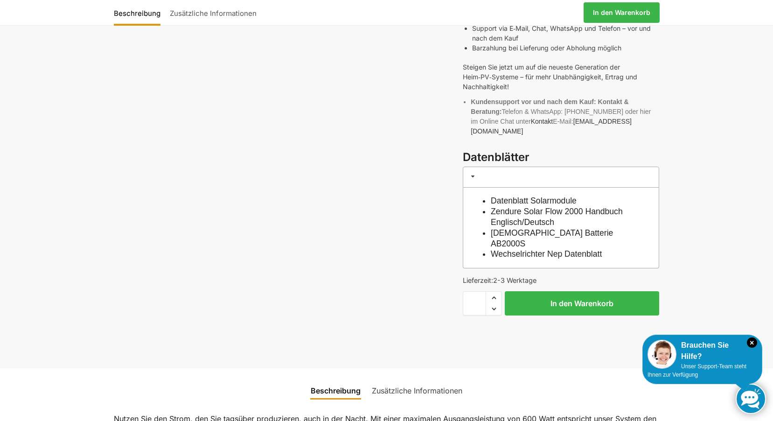
click at [583, 207] on link "Zendure Solar Flow 2000 Handbuch Englisch/Deutsch" at bounding box center [557, 217] width 132 height 20
